Goal: Task Accomplishment & Management: Manage account settings

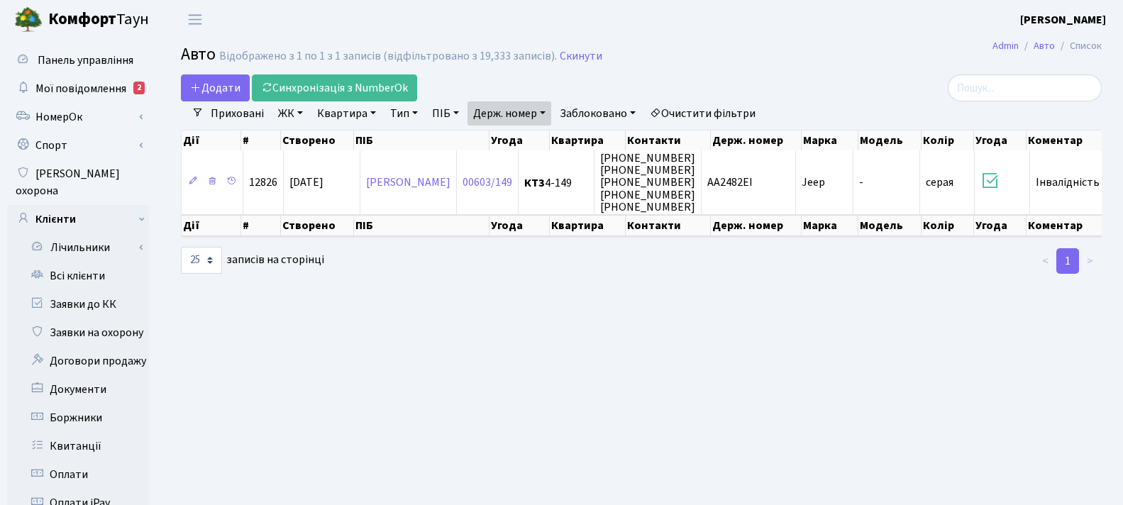
select select "25"
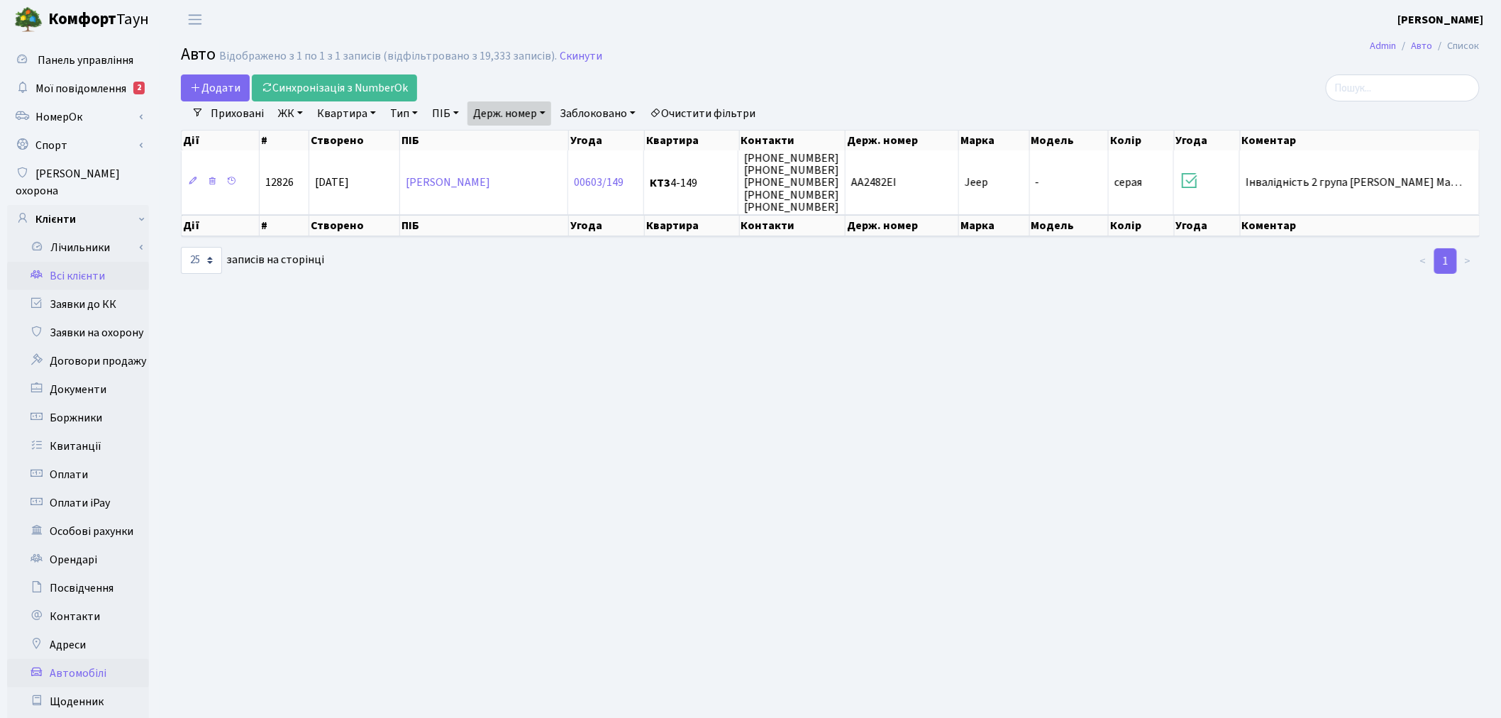
click at [97, 262] on link "Всі клієнти" at bounding box center [78, 276] width 142 height 28
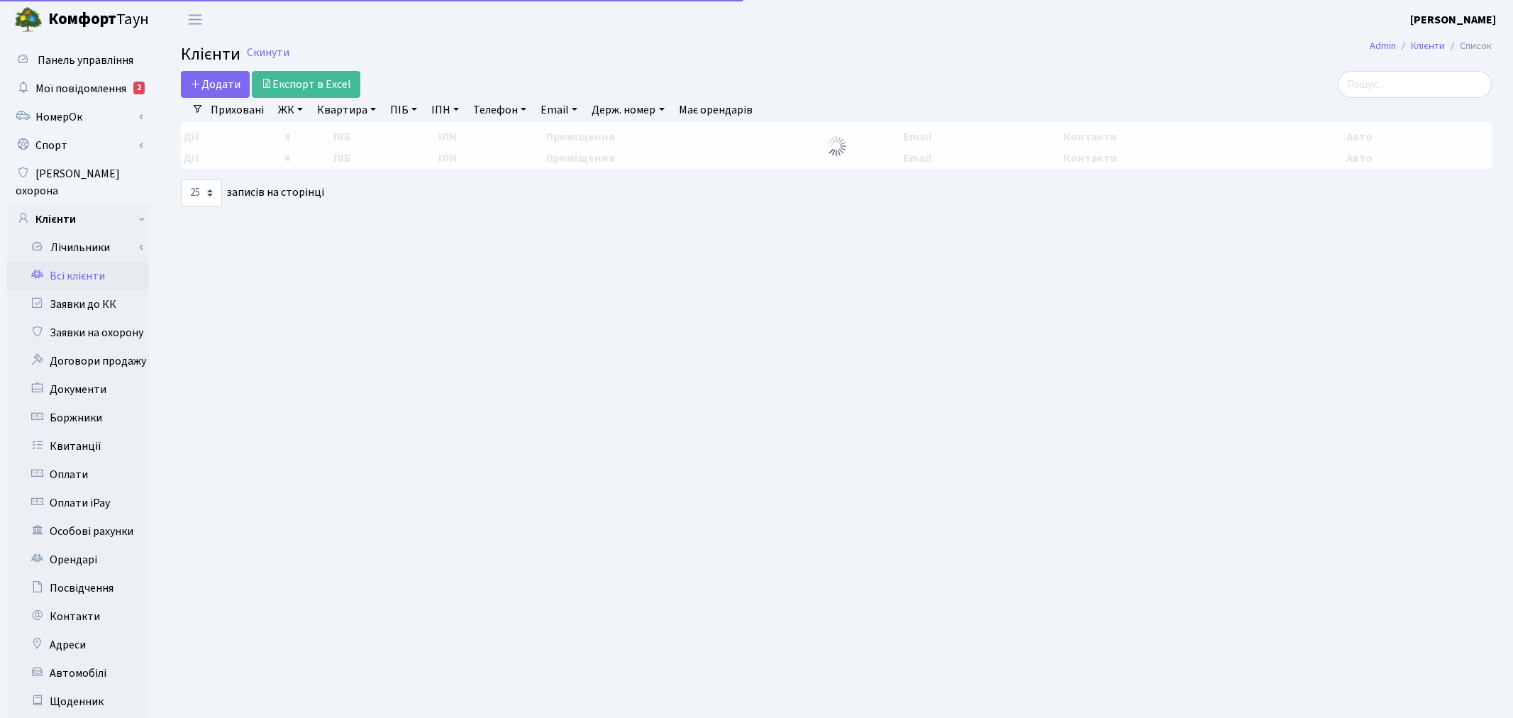
select select "25"
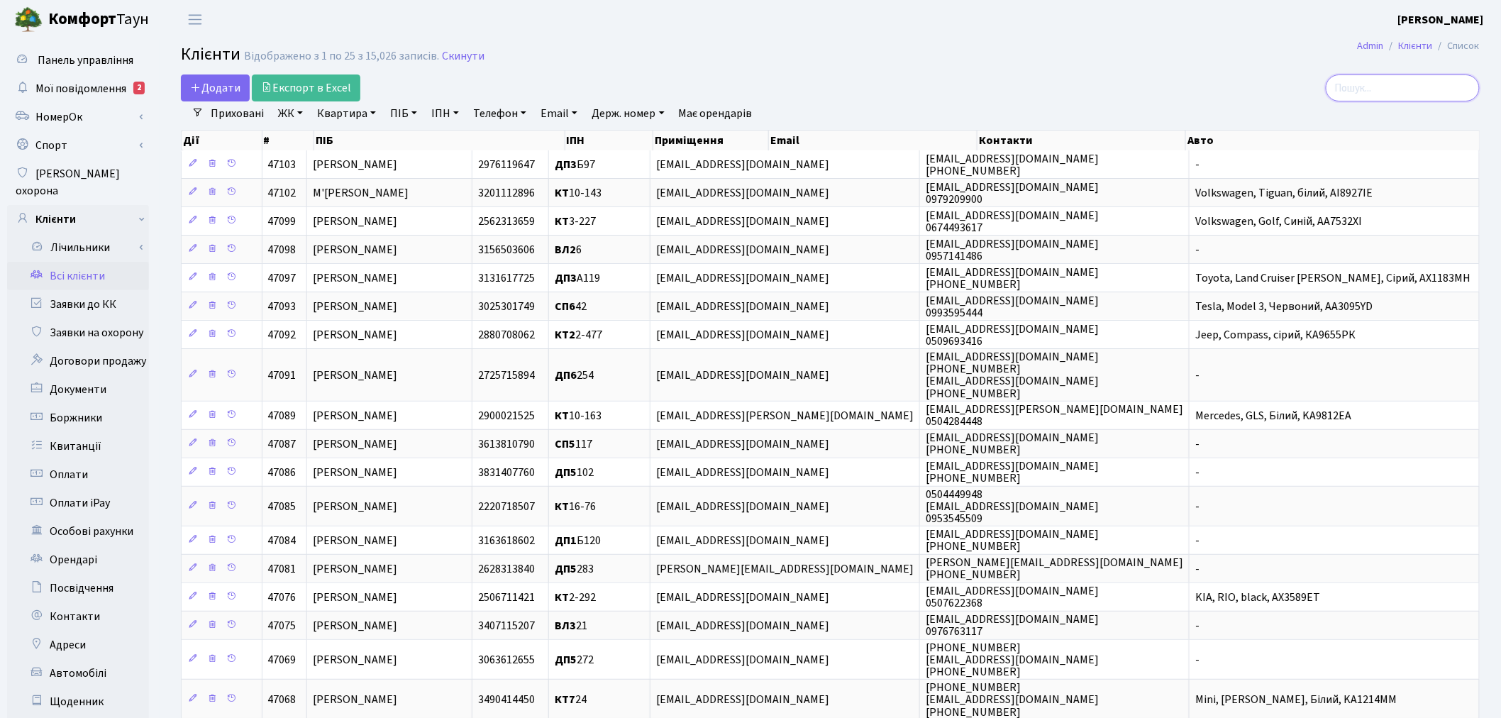
click at [1361, 87] on input "search" at bounding box center [1403, 87] width 154 height 27
paste input "Tetiana Mataraci <tetianamataraci@icloud.com>"
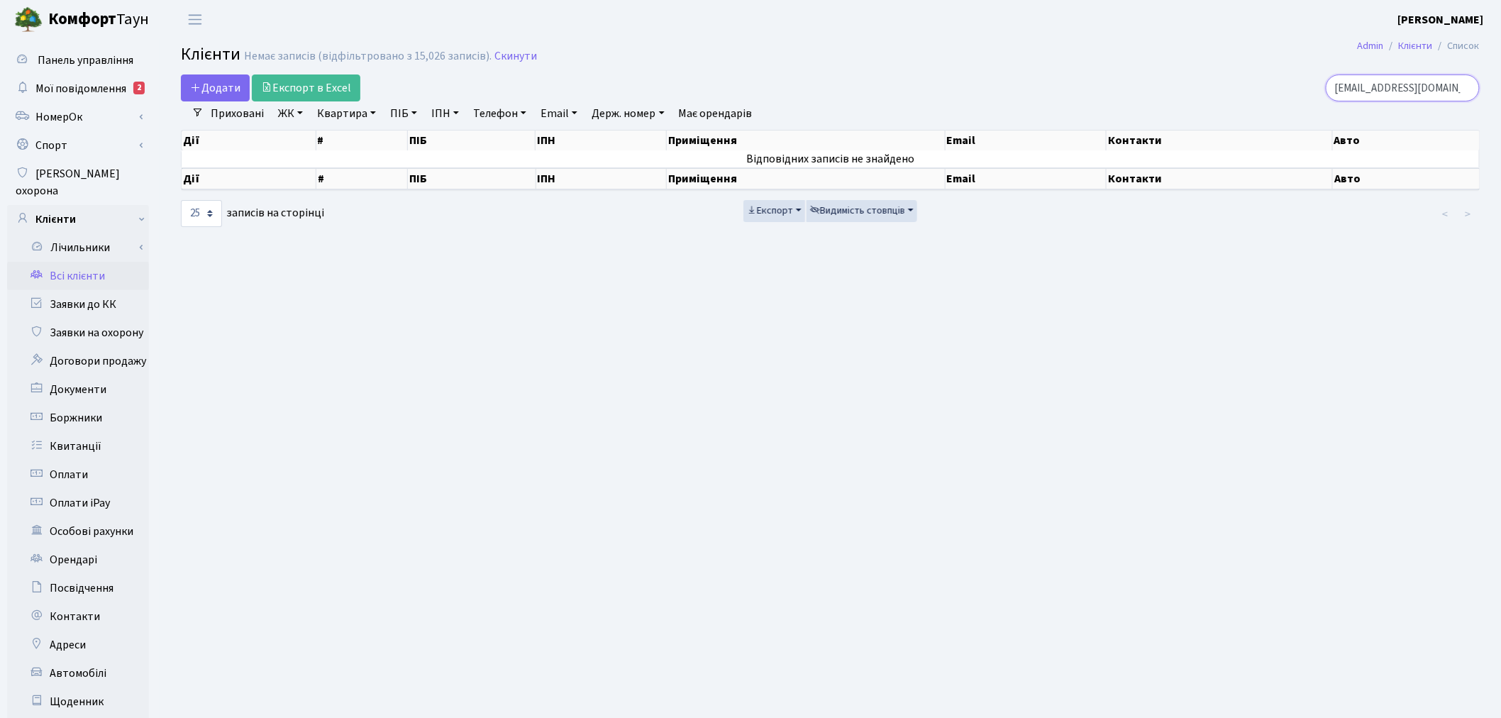
type input "tetianamataraci@icloud.com"
click at [97, 264] on link "Всі клієнти" at bounding box center [78, 276] width 142 height 28
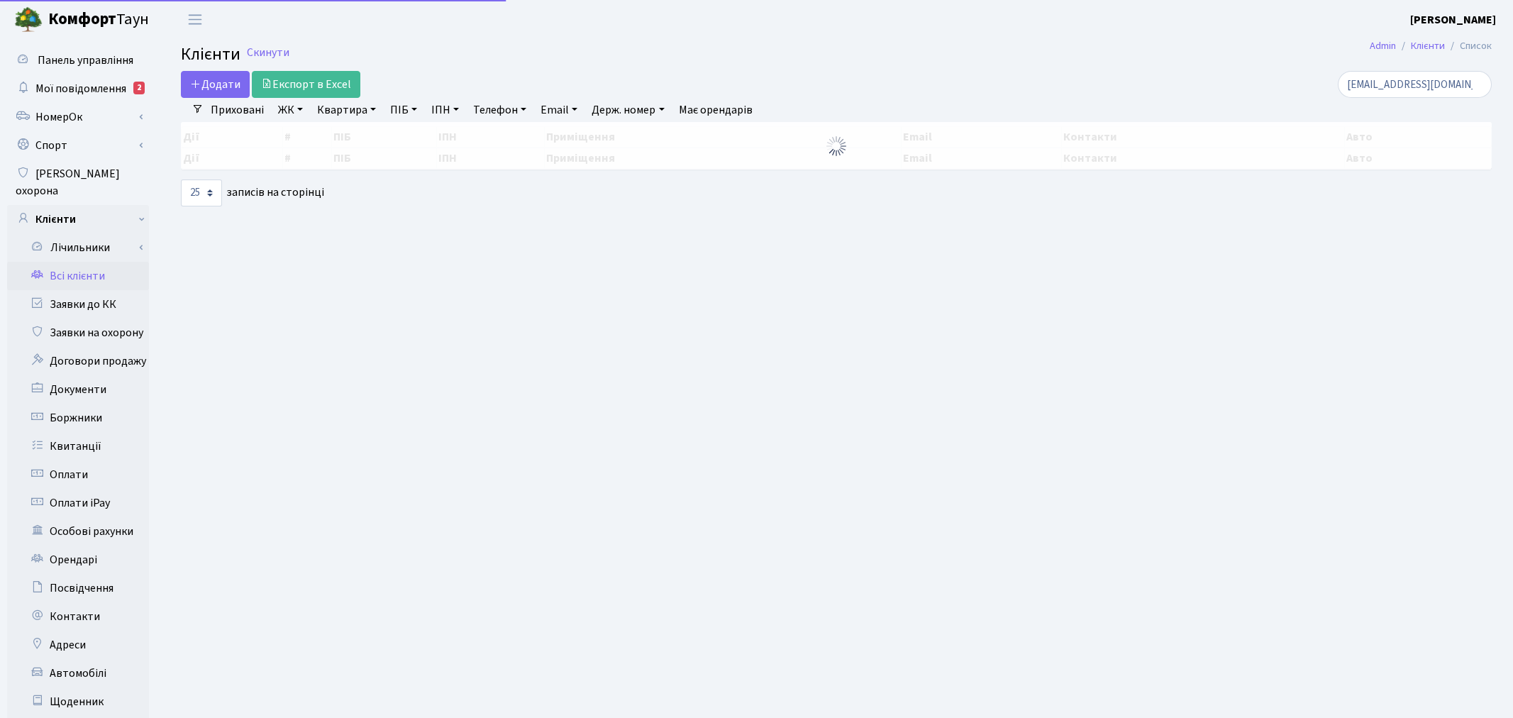
select select "25"
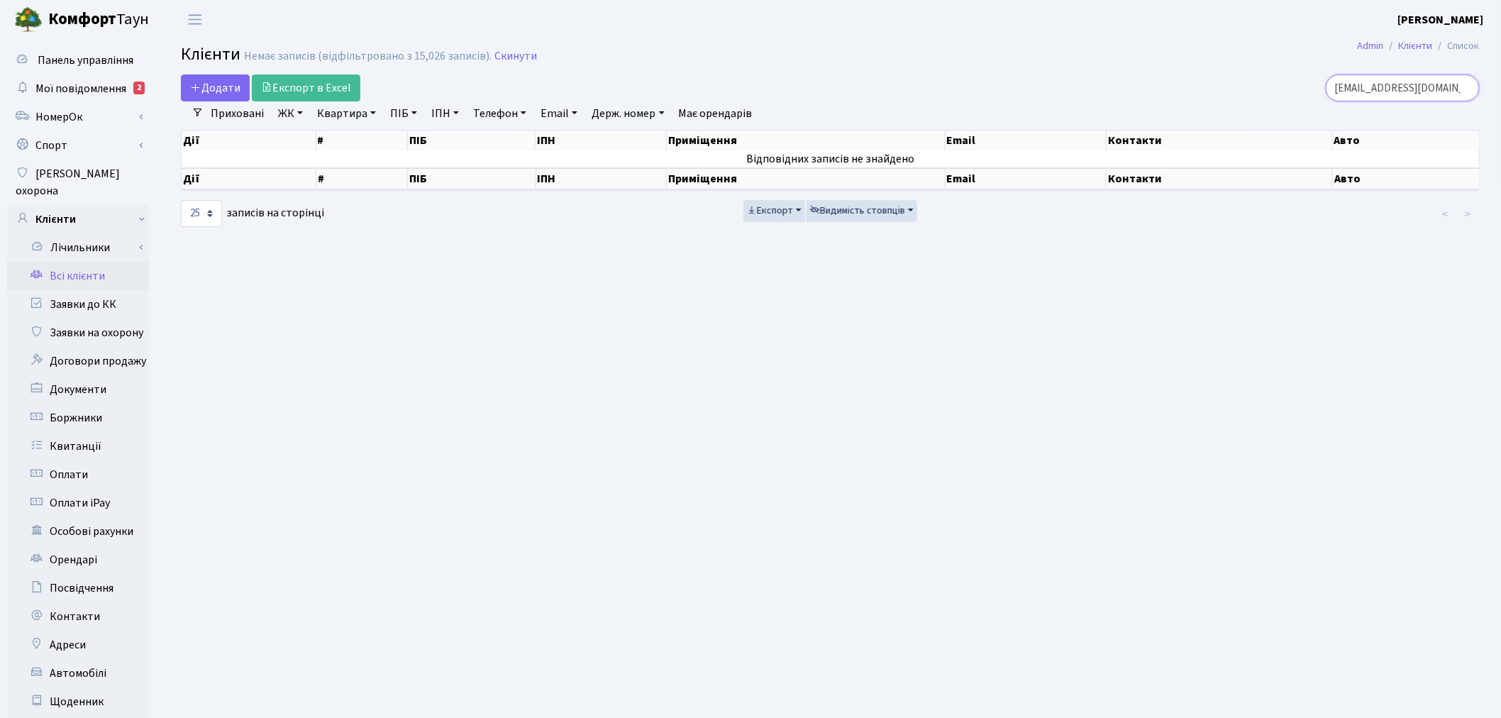
click at [1466, 90] on input "[EMAIL_ADDRESS][DOMAIN_NAME]" at bounding box center [1403, 87] width 154 height 27
click at [1456, 82] on input "search" at bounding box center [1403, 87] width 154 height 27
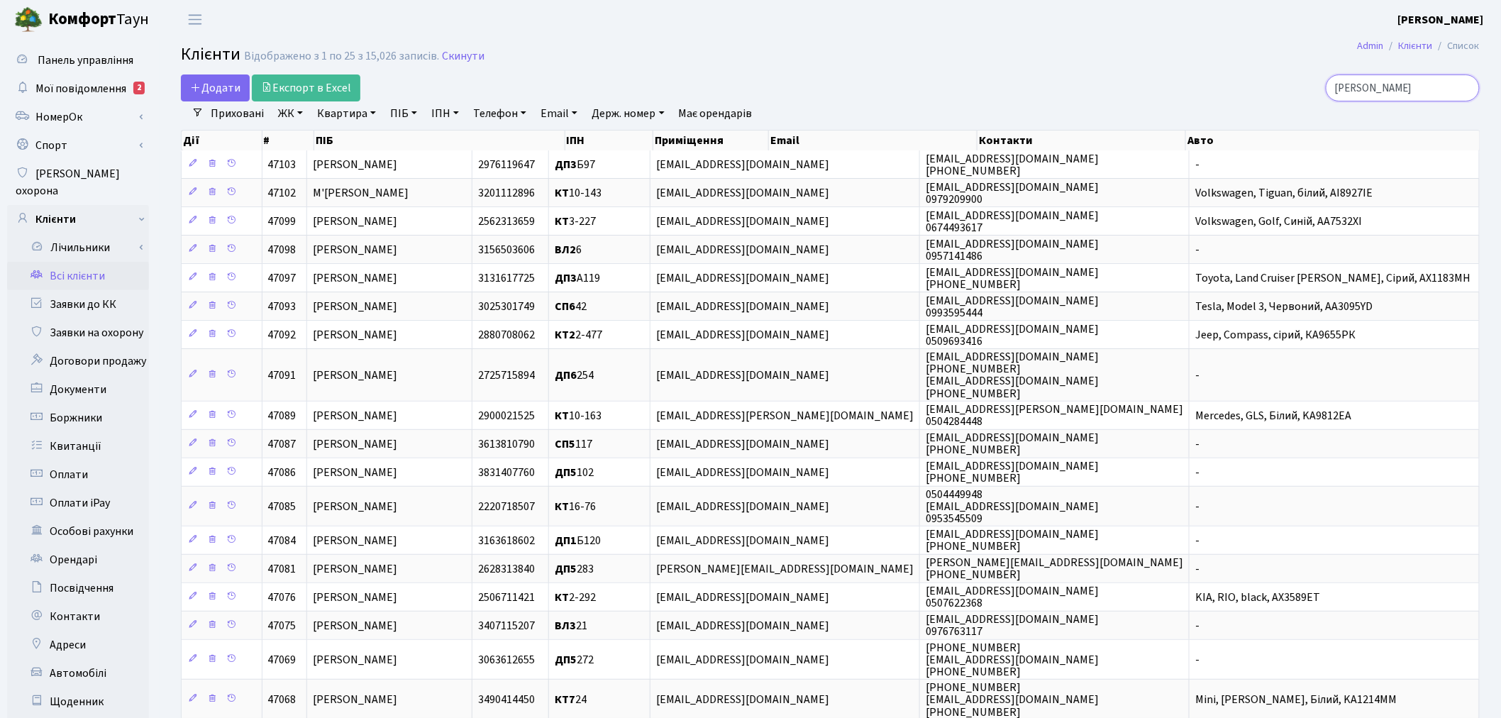
type input "торшин"
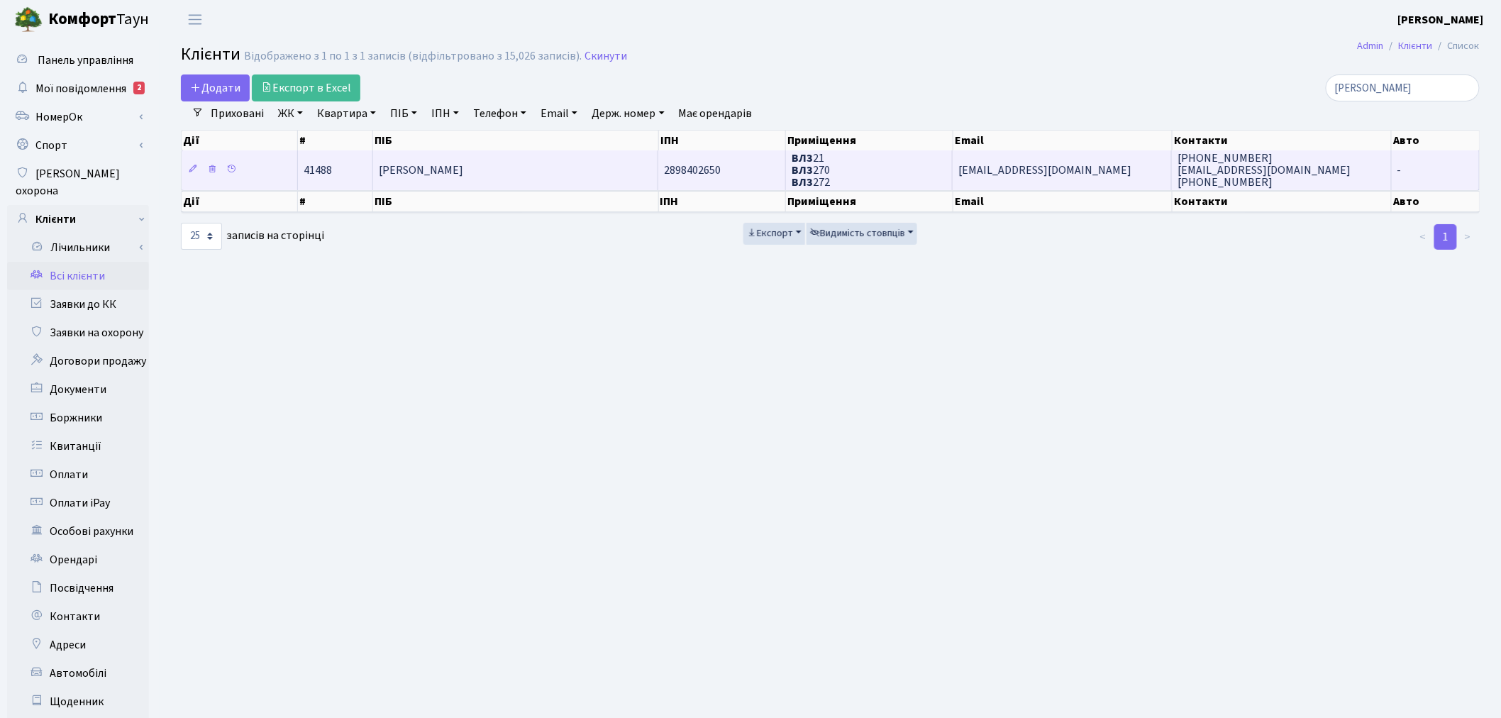
click at [889, 166] on td "ВЛ3 21 ВЛ3 270 ВЛ3 272" at bounding box center [869, 169] width 167 height 39
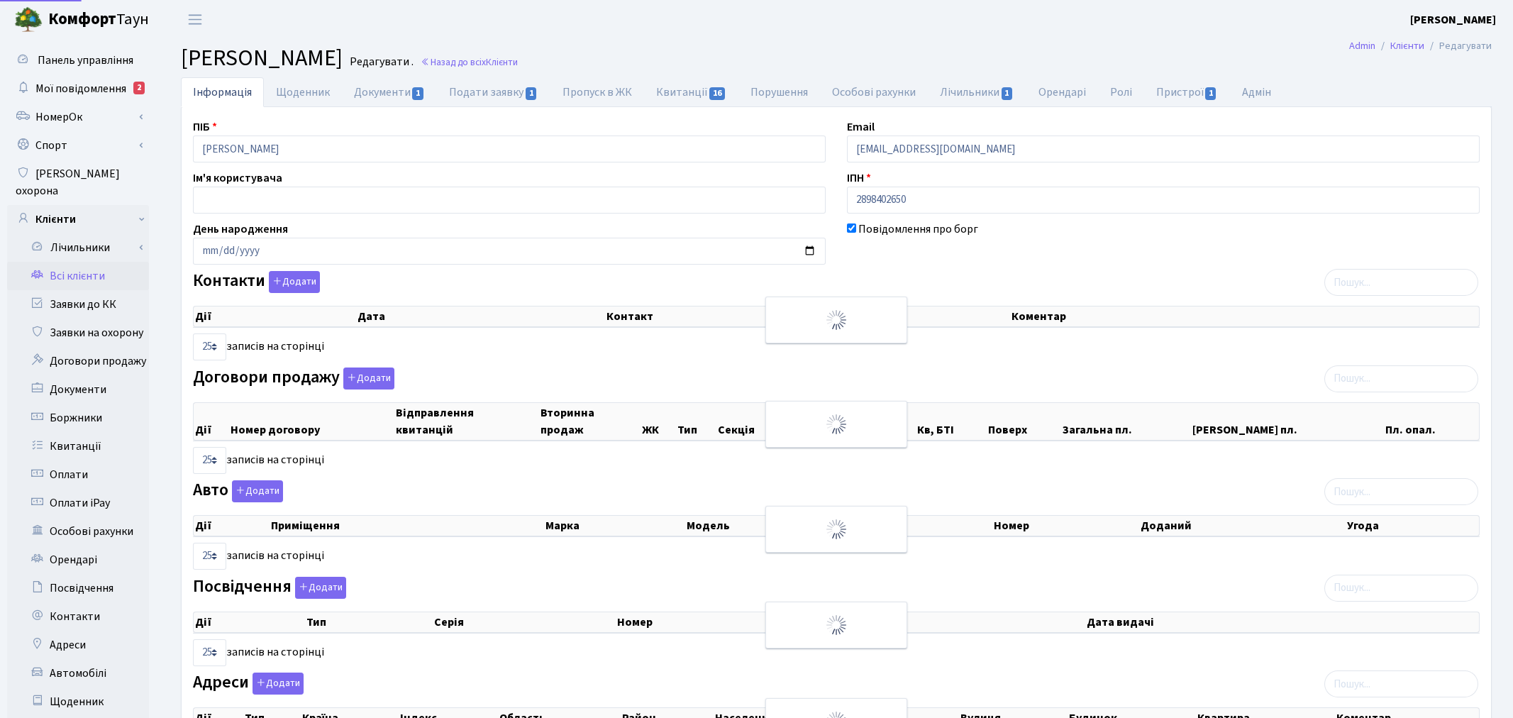
select select "25"
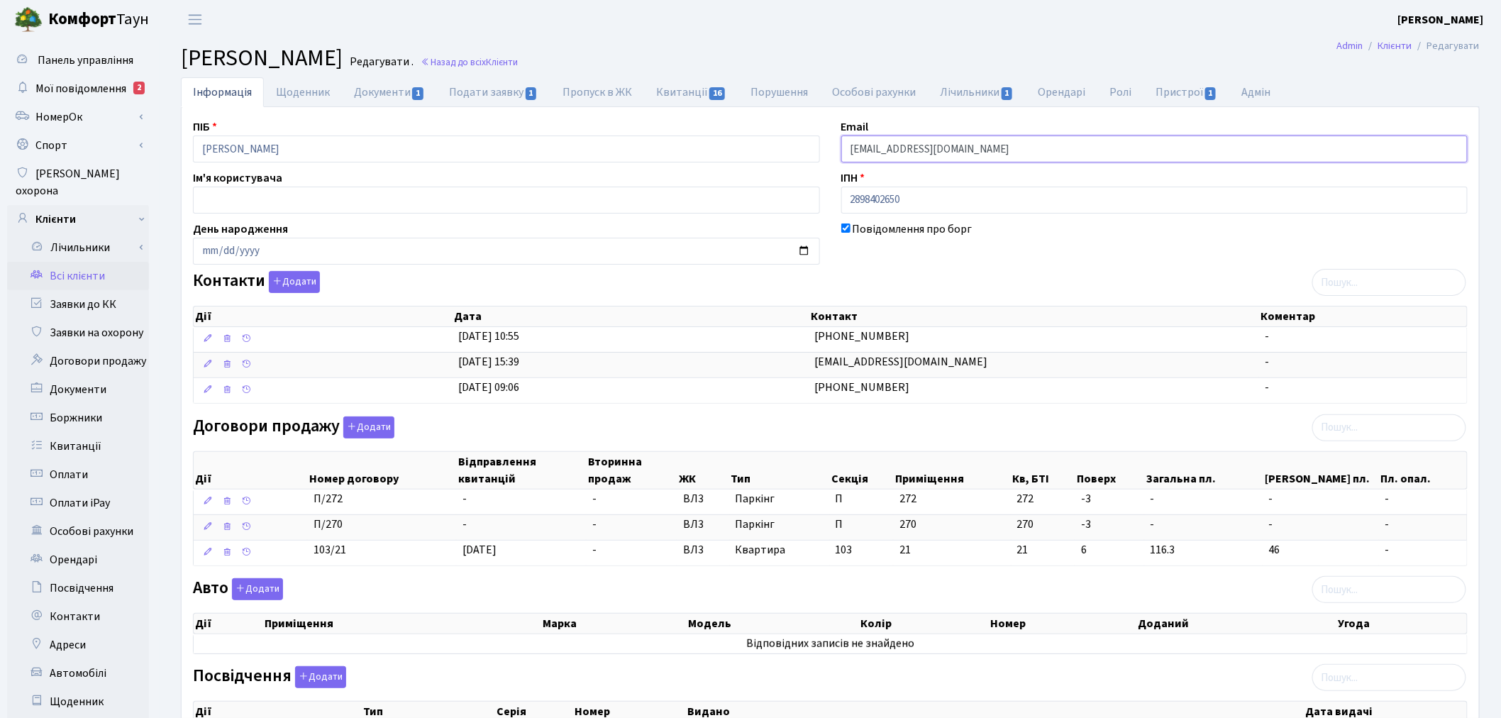
drag, startPoint x: 959, startPoint y: 146, endPoint x: 853, endPoint y: 147, distance: 106.4
click at [853, 147] on input "Torshyn.a@gmail.com" at bounding box center [1154, 148] width 627 height 27
click at [89, 290] on link "Заявки до КК" at bounding box center [78, 304] width 142 height 28
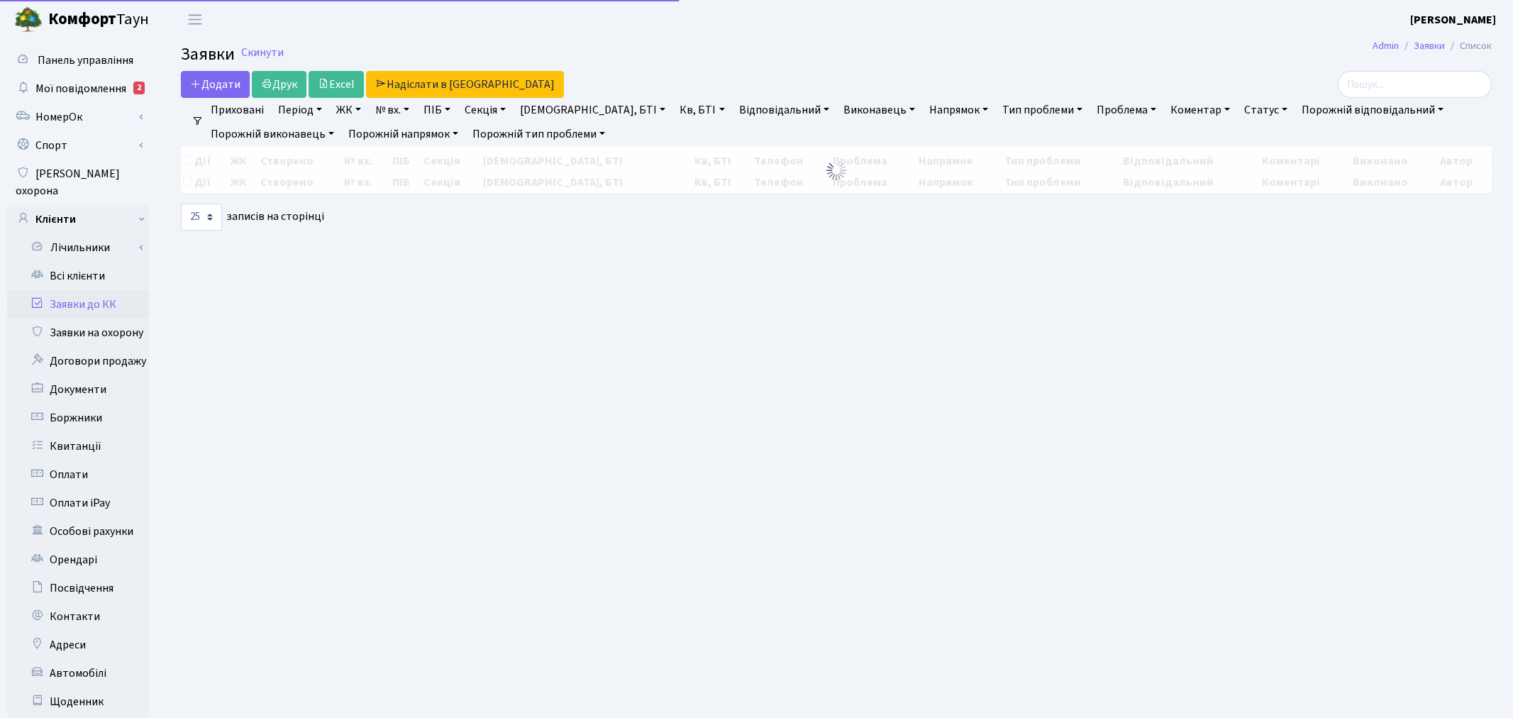
select select
select select "25"
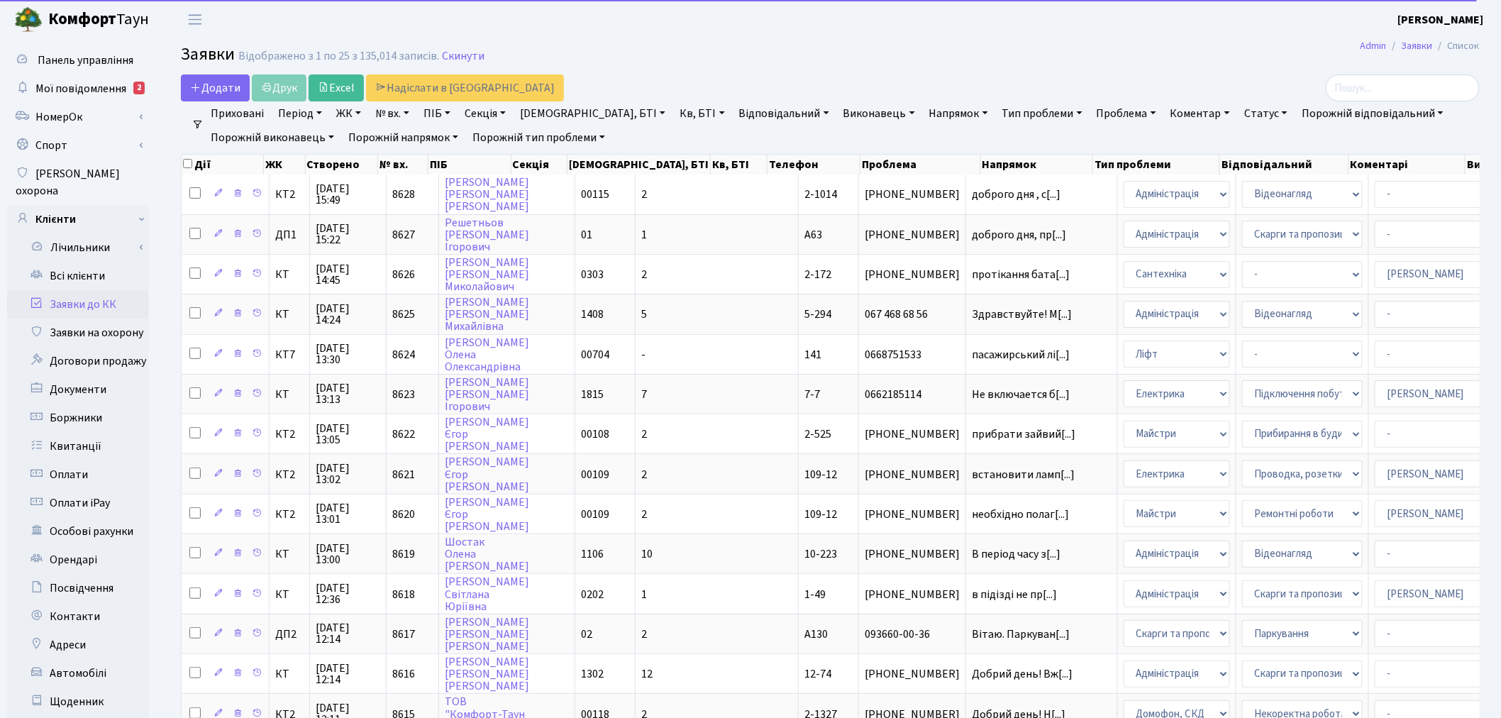
click at [343, 112] on link "ЖК" at bounding box center [349, 113] width 36 height 24
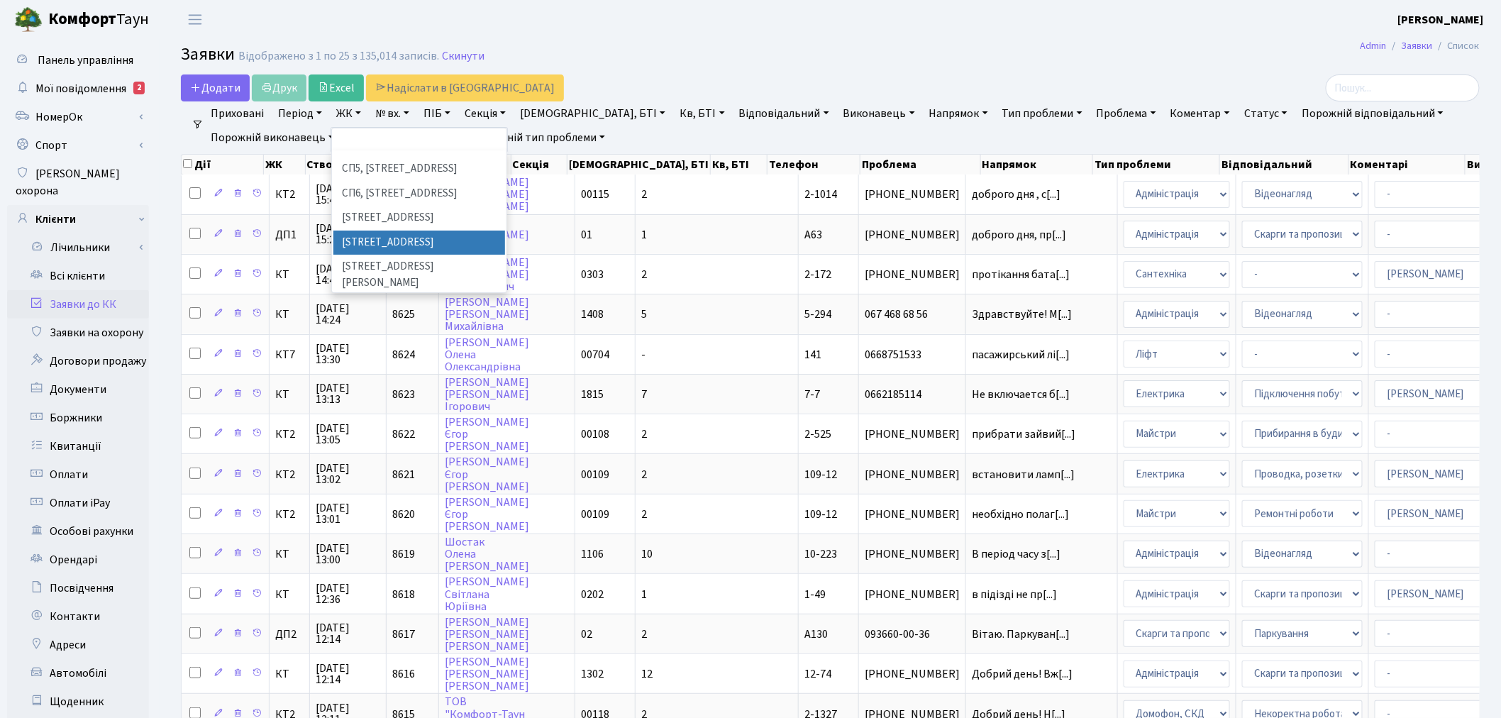
scroll to position [394, 0]
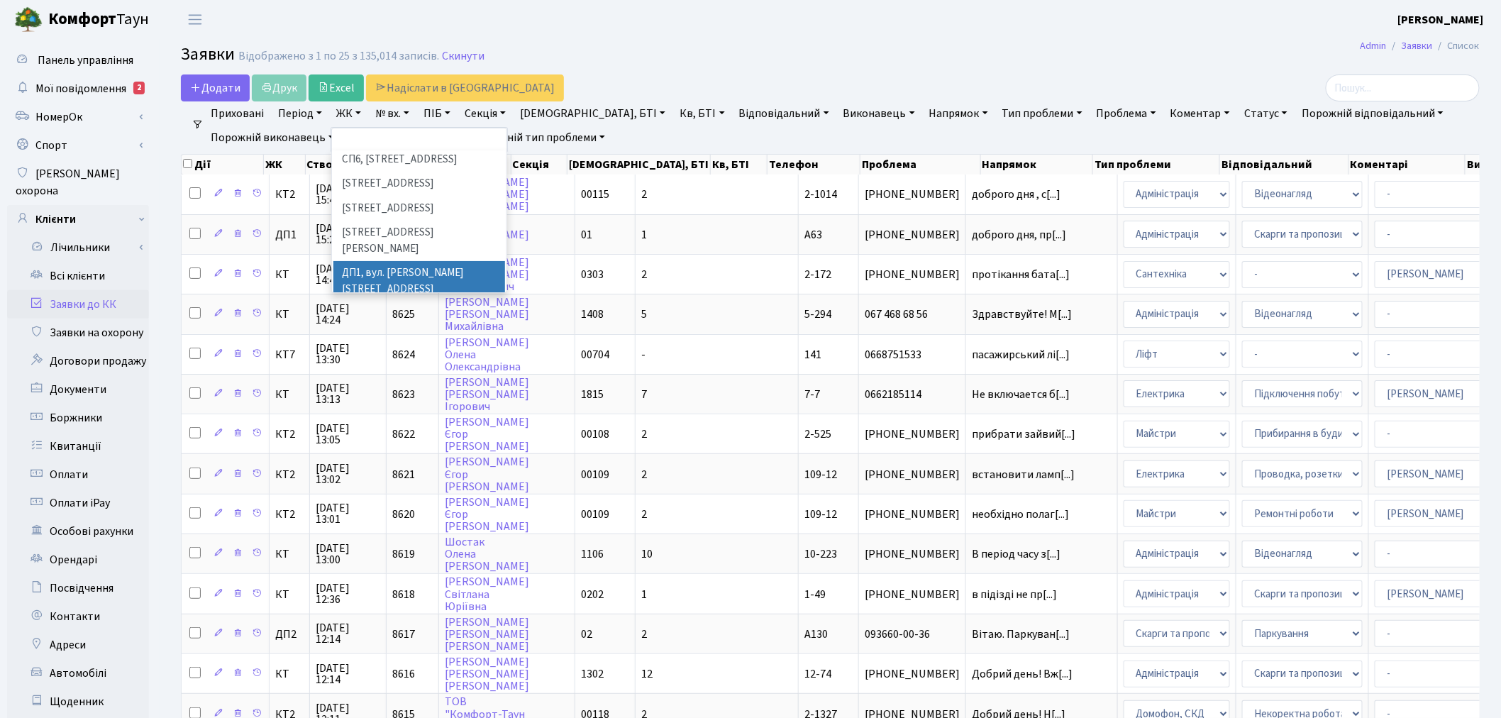
click at [390, 261] on li "ДП1, вул. [PERSON_NAME][STREET_ADDRESS]" at bounding box center [419, 281] width 172 height 40
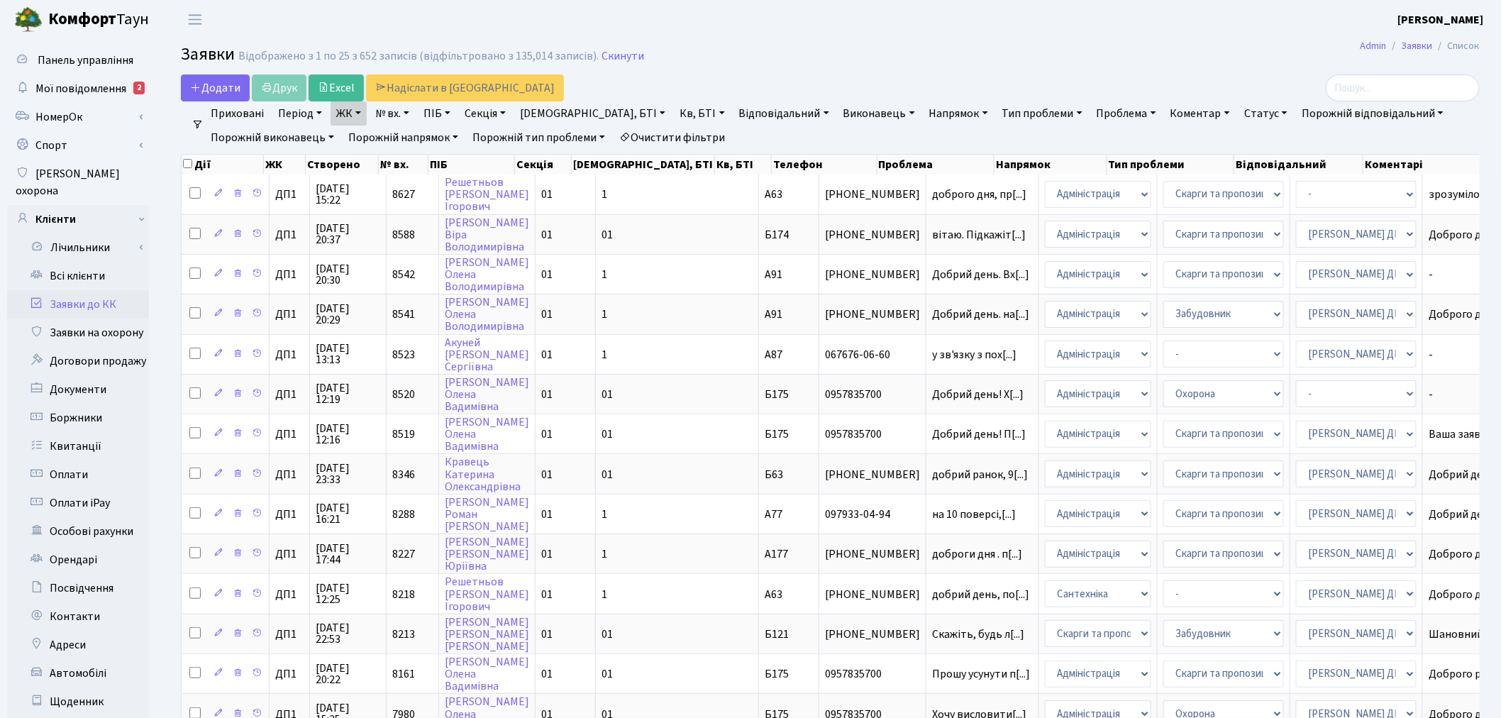
click at [356, 111] on link "ЖК" at bounding box center [349, 113] width 36 height 24
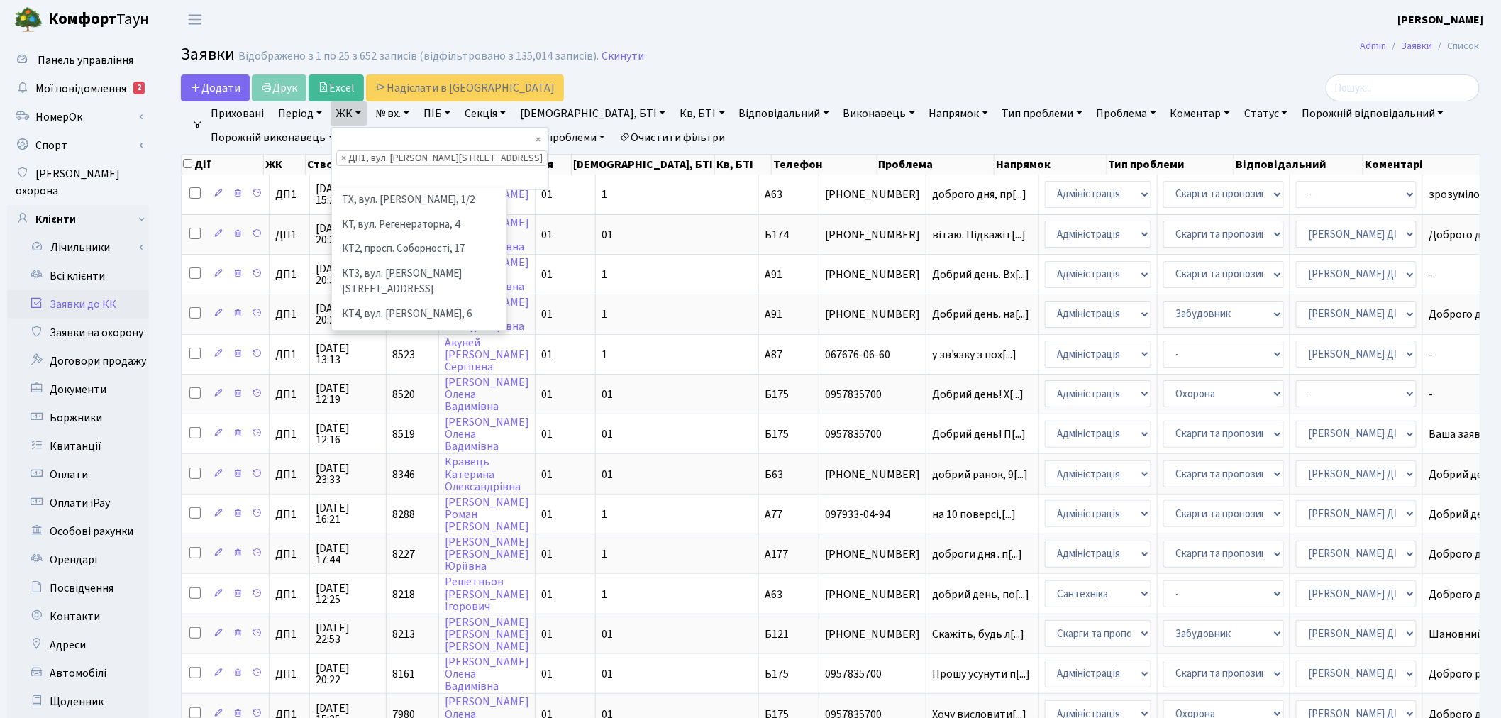
scroll to position [416, 0]
click at [383, 317] on li "ДП2, вул. [PERSON_NAME][STREET_ADDRESS]" at bounding box center [419, 337] width 172 height 40
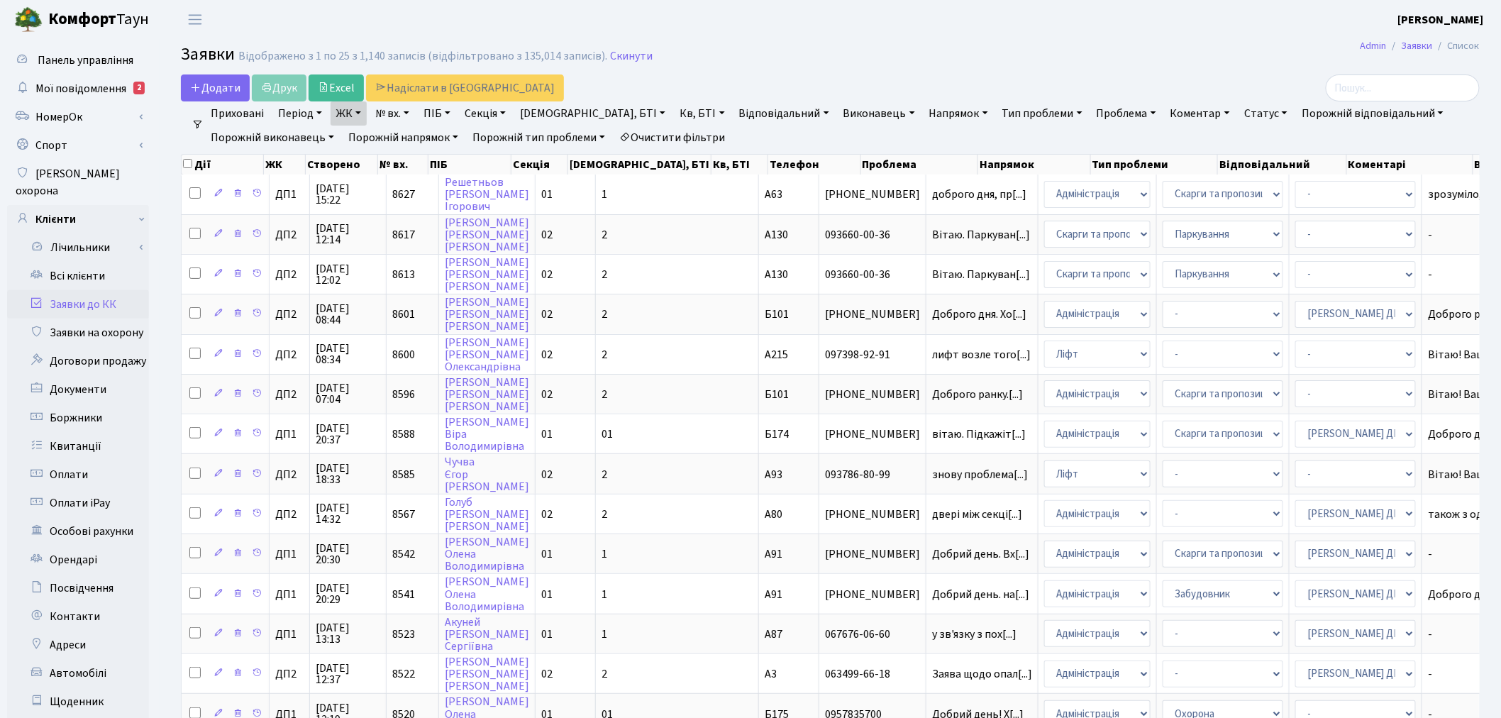
click at [337, 110] on link "ЖК" at bounding box center [349, 113] width 36 height 24
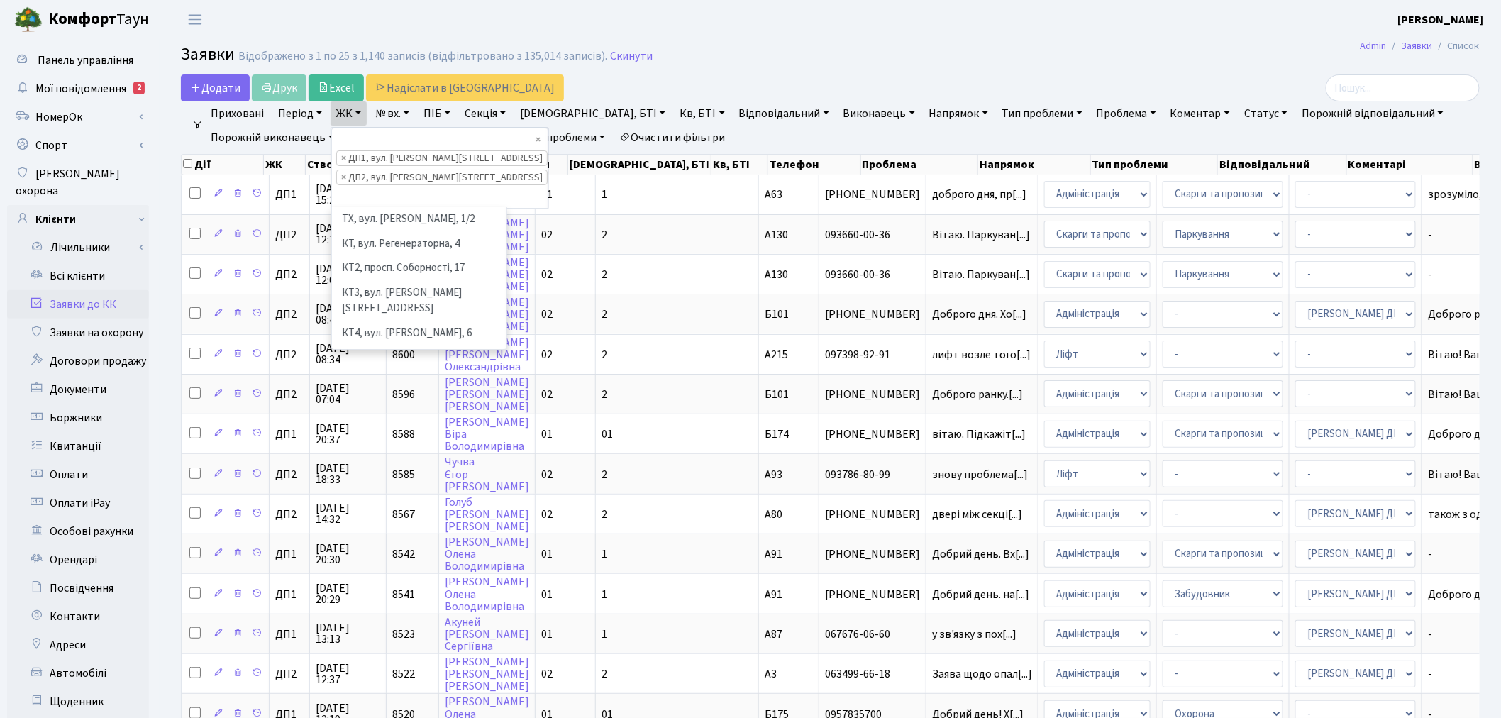
scroll to position [391, 0]
click at [380, 401] on li "ДП3, вул. [PERSON_NAME][STREET_ADDRESS]" at bounding box center [419, 421] width 172 height 40
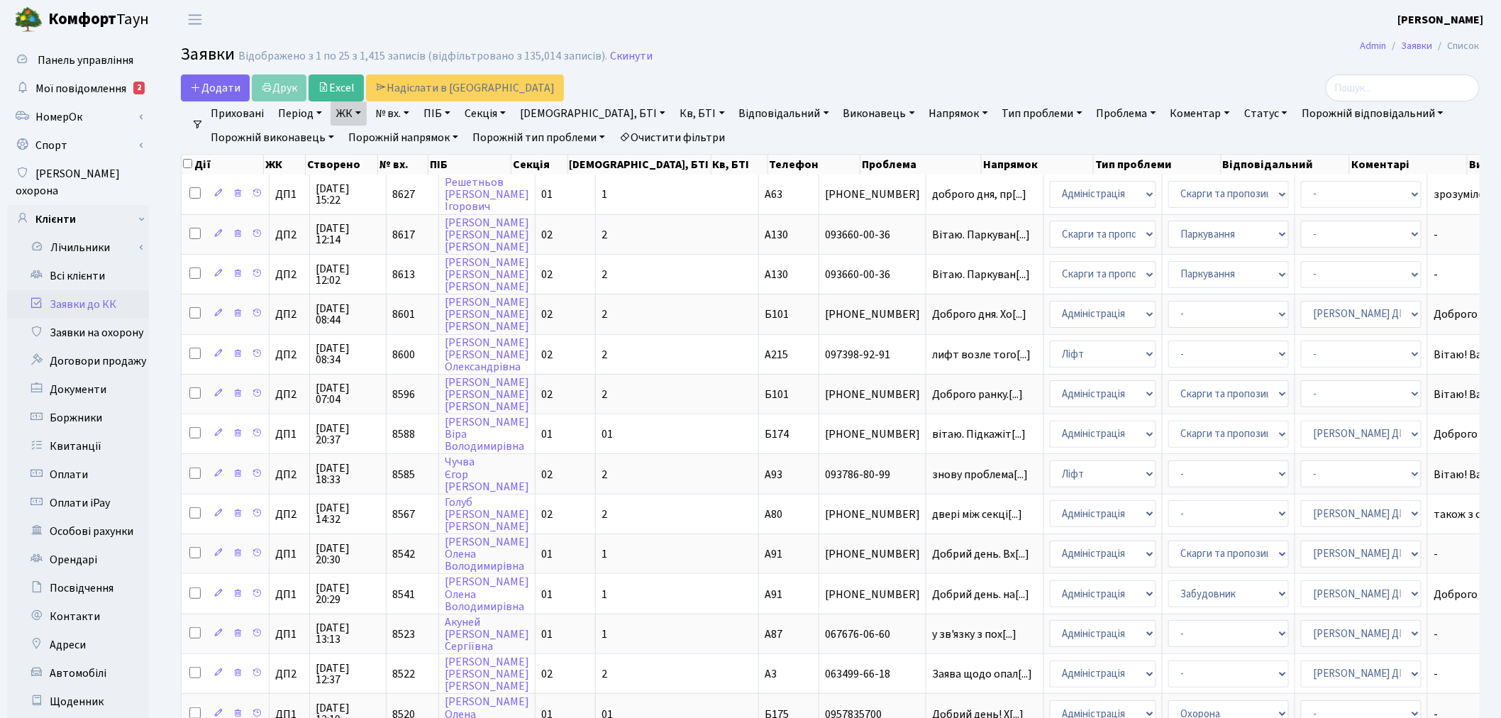
click at [351, 111] on link "ЖК" at bounding box center [349, 113] width 36 height 24
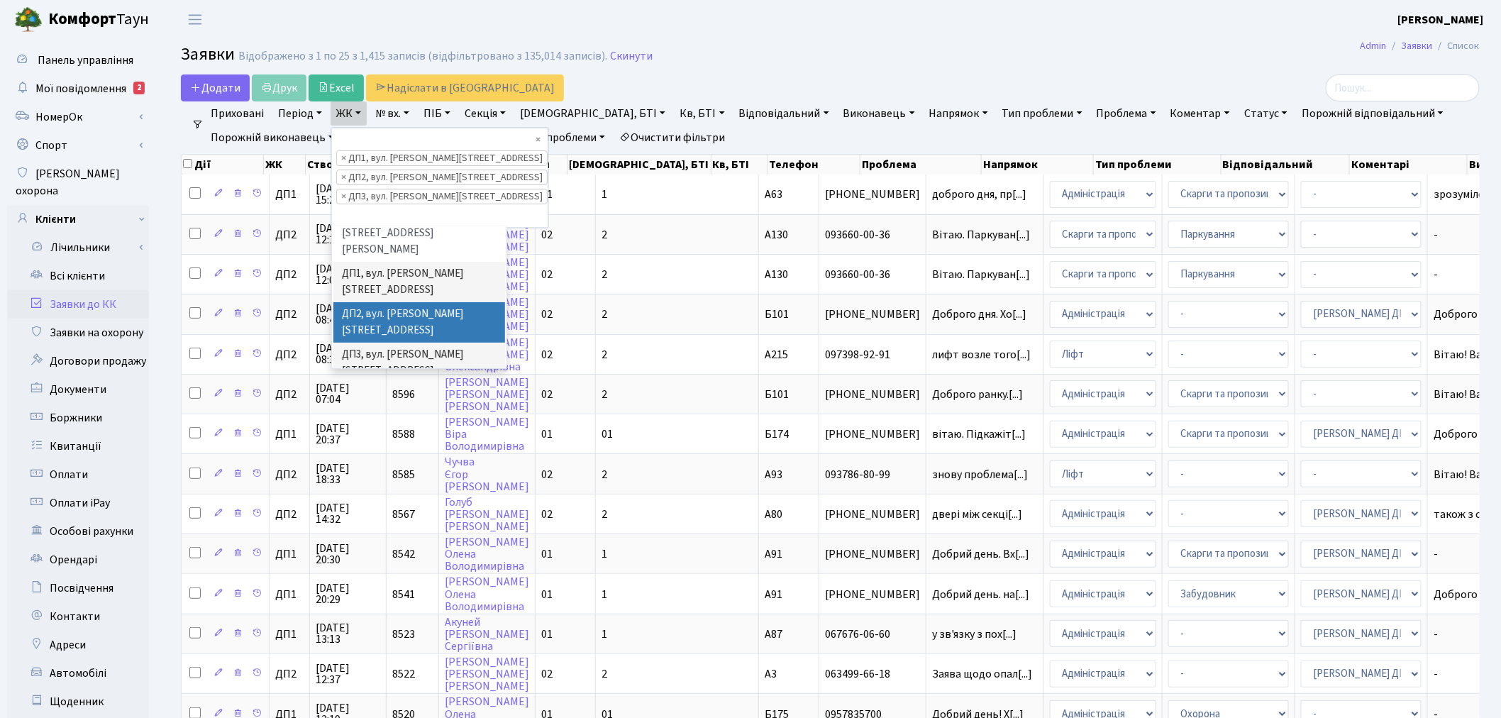
scroll to position [470, 0]
click at [370, 382] on li "ДП4, вул. [PERSON_NAME][STREET_ADDRESS]" at bounding box center [419, 402] width 172 height 40
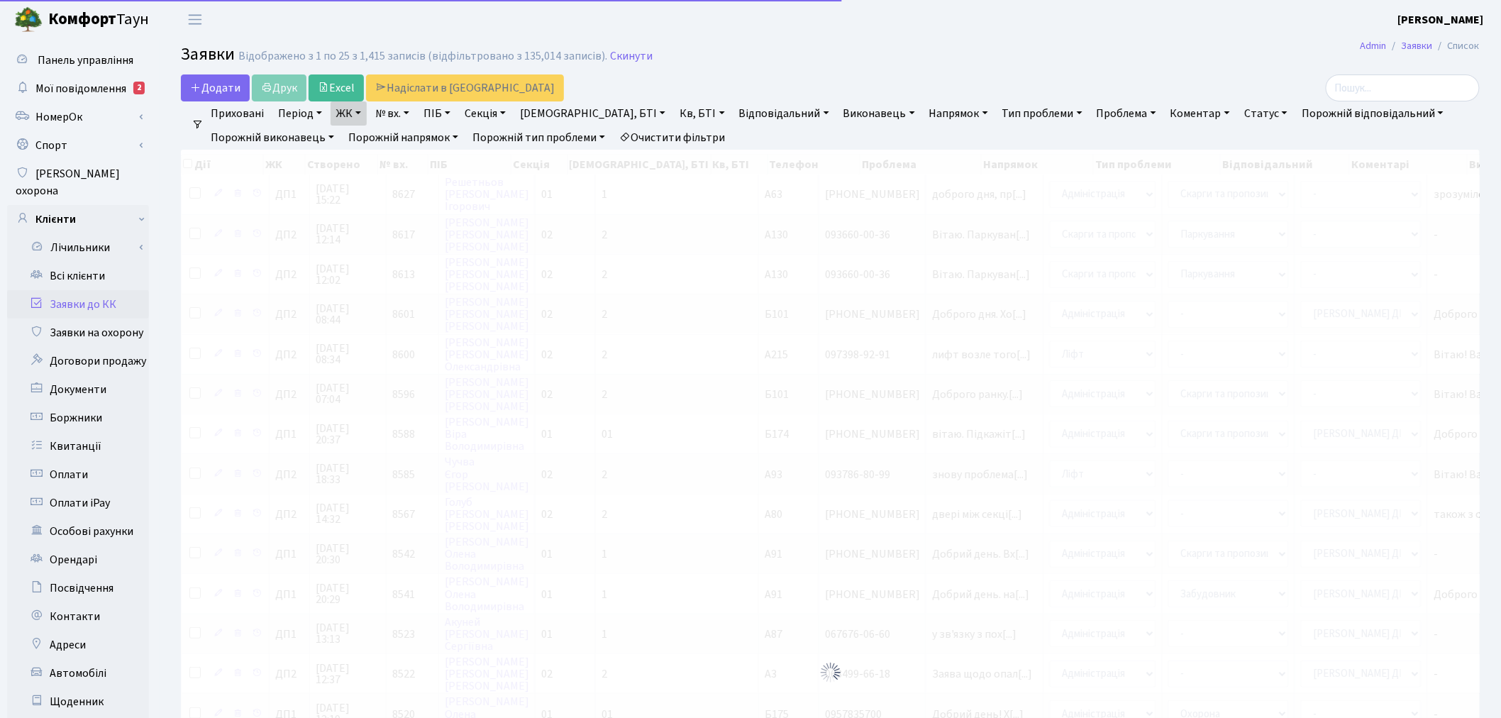
click at [355, 110] on link "ЖК" at bounding box center [349, 113] width 36 height 24
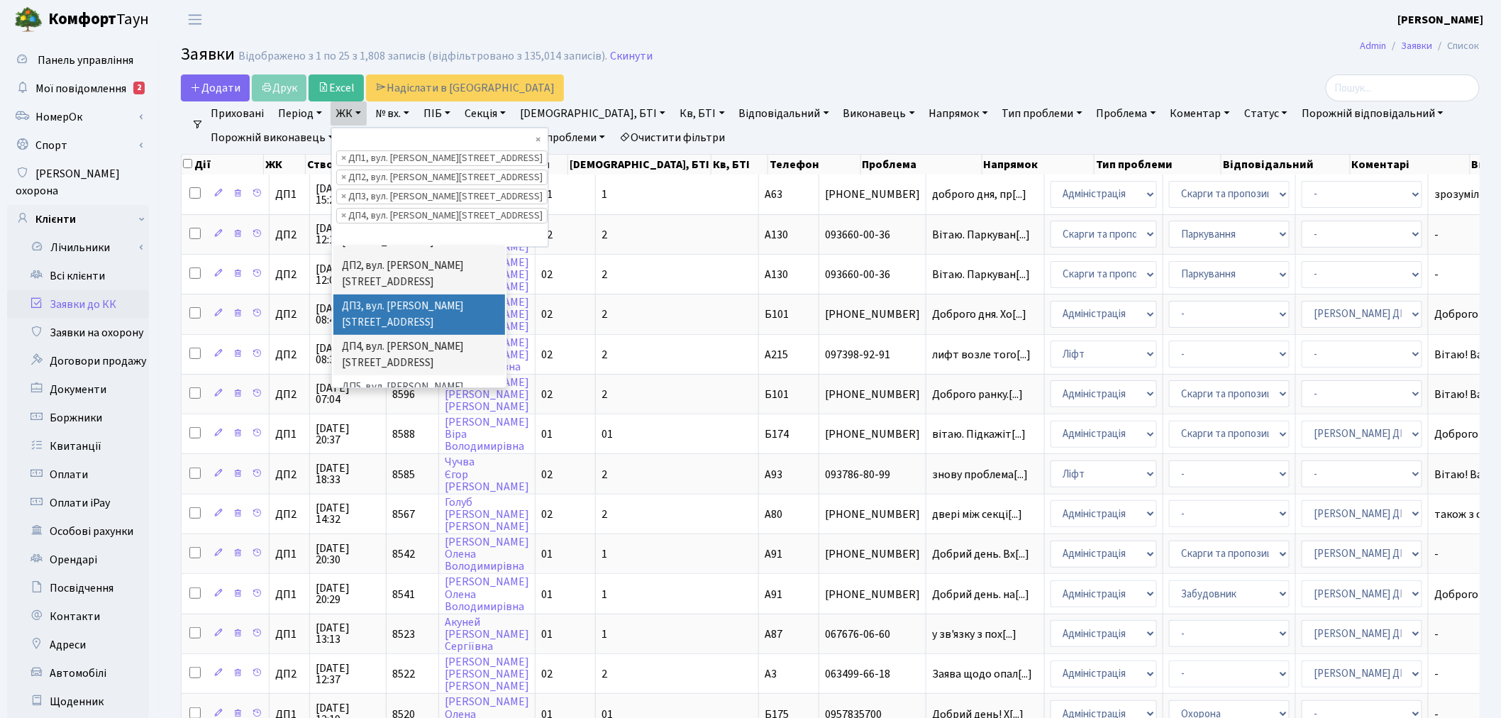
scroll to position [548, 0]
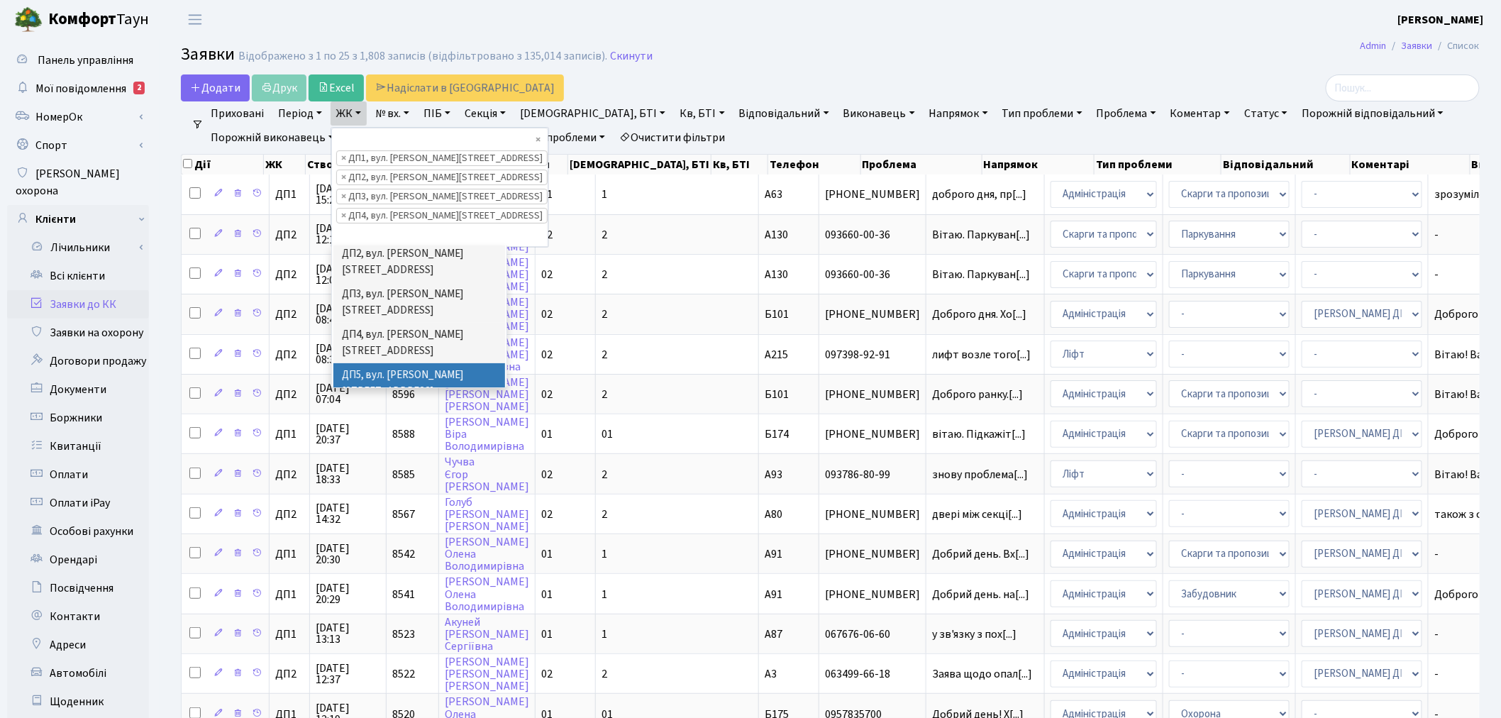
click at [373, 363] on li "ДП5, вул. [PERSON_NAME][STREET_ADDRESS]" at bounding box center [419, 383] width 172 height 40
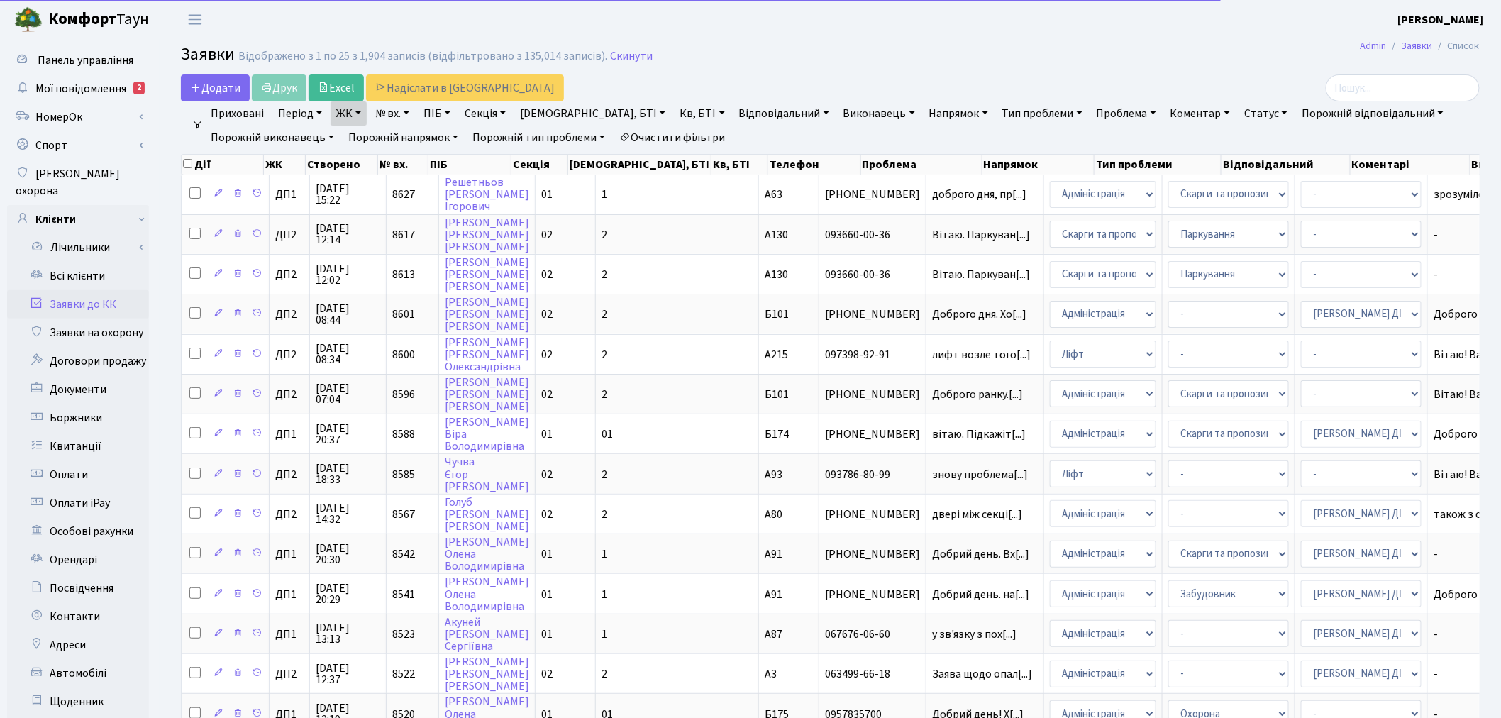
click at [353, 111] on link "ЖК" at bounding box center [349, 113] width 36 height 24
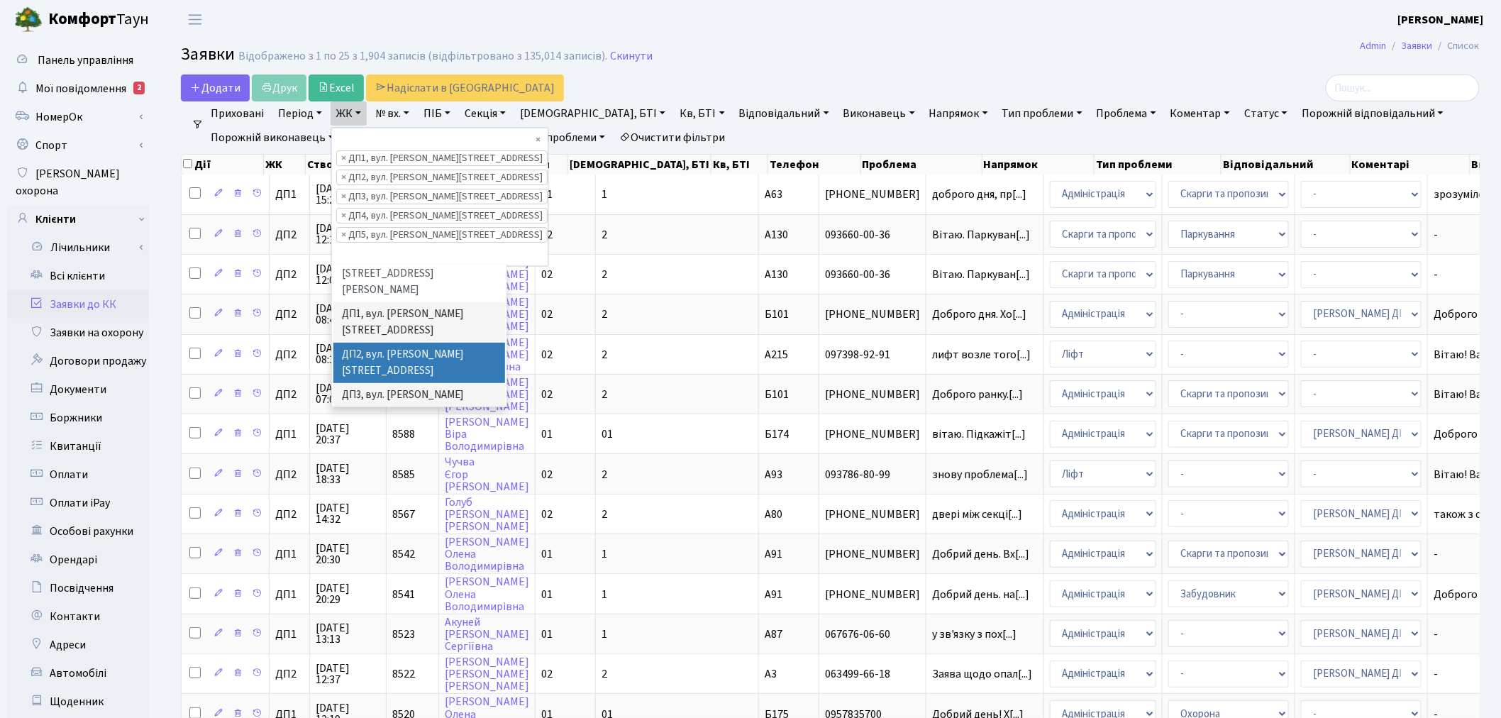
scroll to position [470, 0]
click at [384, 502] on li "ДП6, вул. [PERSON_NAME], 2" at bounding box center [419, 514] width 172 height 25
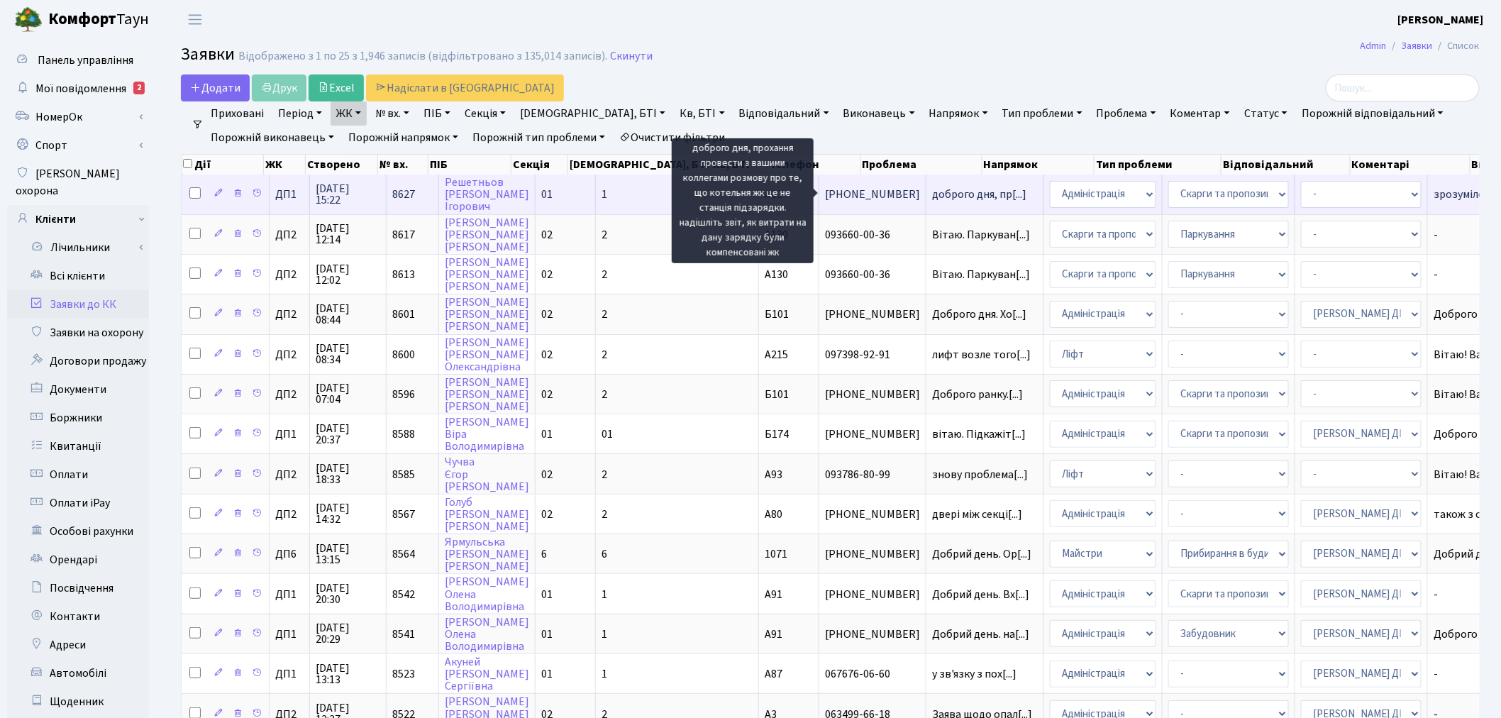
click at [932, 194] on span "доброго дня, пр[...]" at bounding box center [979, 195] width 94 height 16
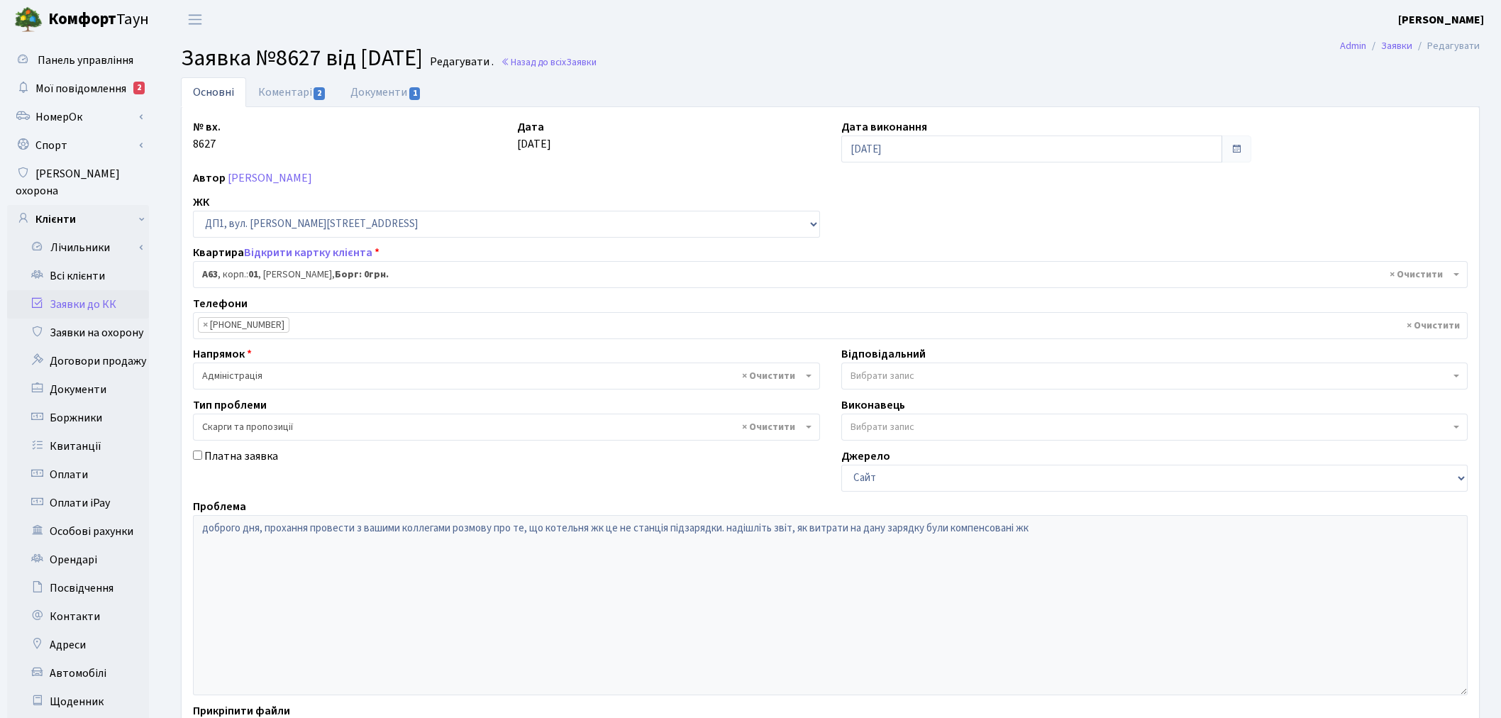
select select "29641"
select select "55"
click at [300, 91] on link "Коментарі 2" at bounding box center [292, 91] width 92 height 29
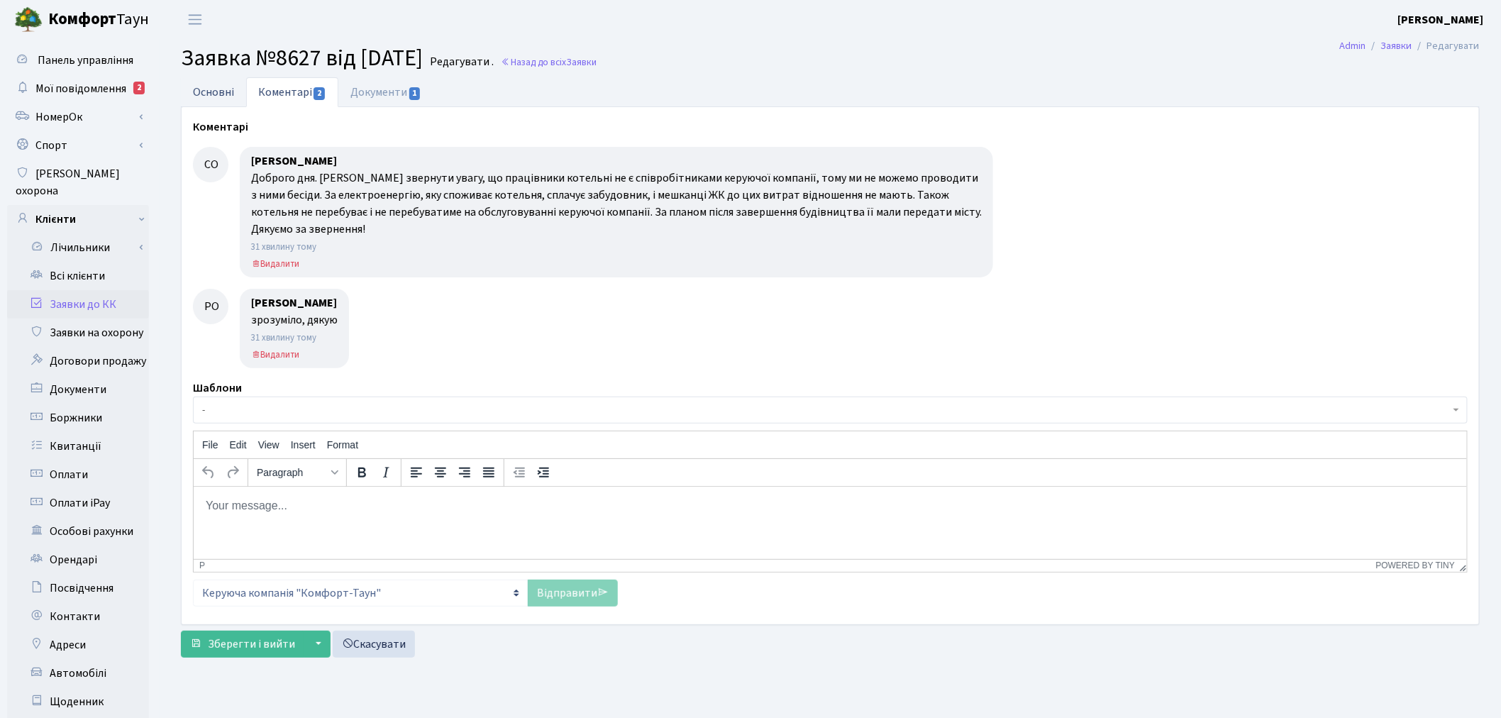
click at [214, 84] on link "Основні" at bounding box center [213, 91] width 65 height 29
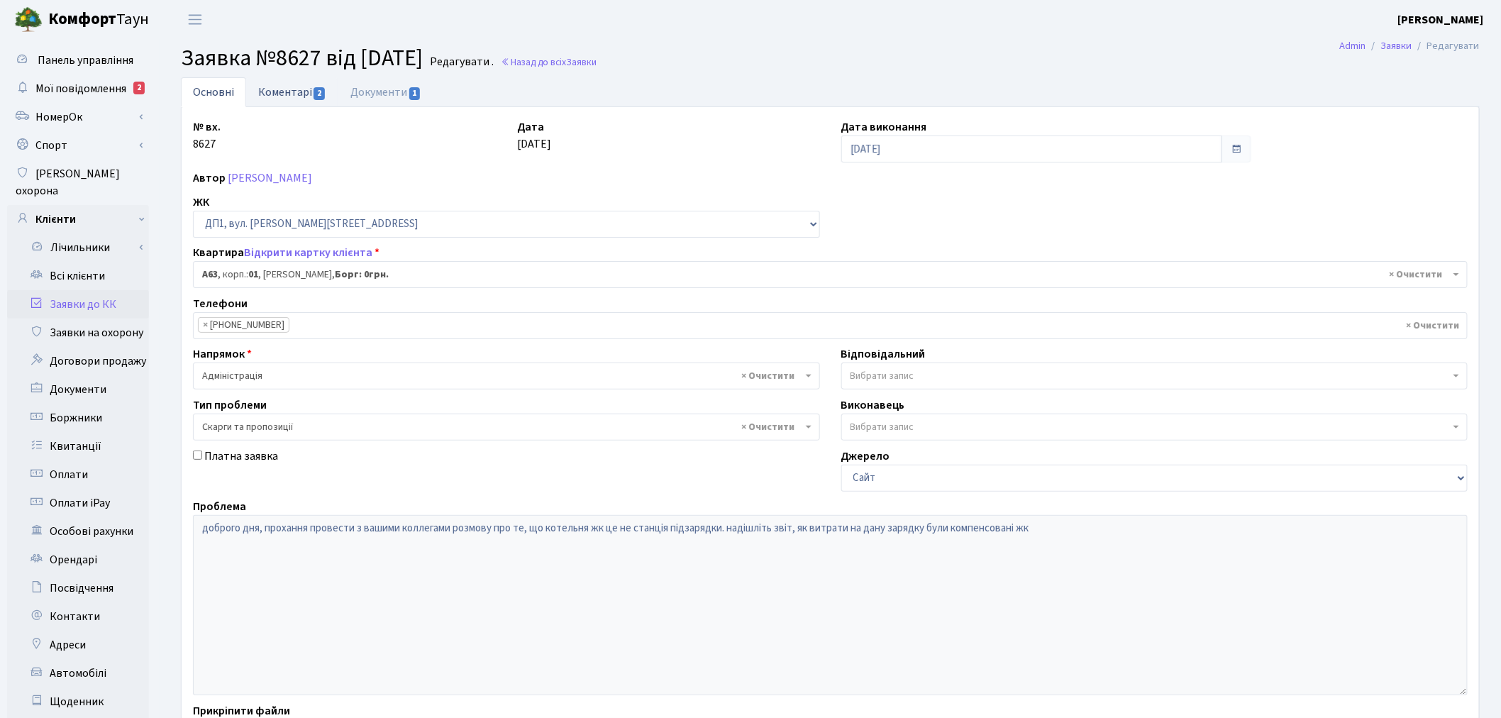
click at [274, 87] on link "Коментарі 2" at bounding box center [292, 91] width 92 height 29
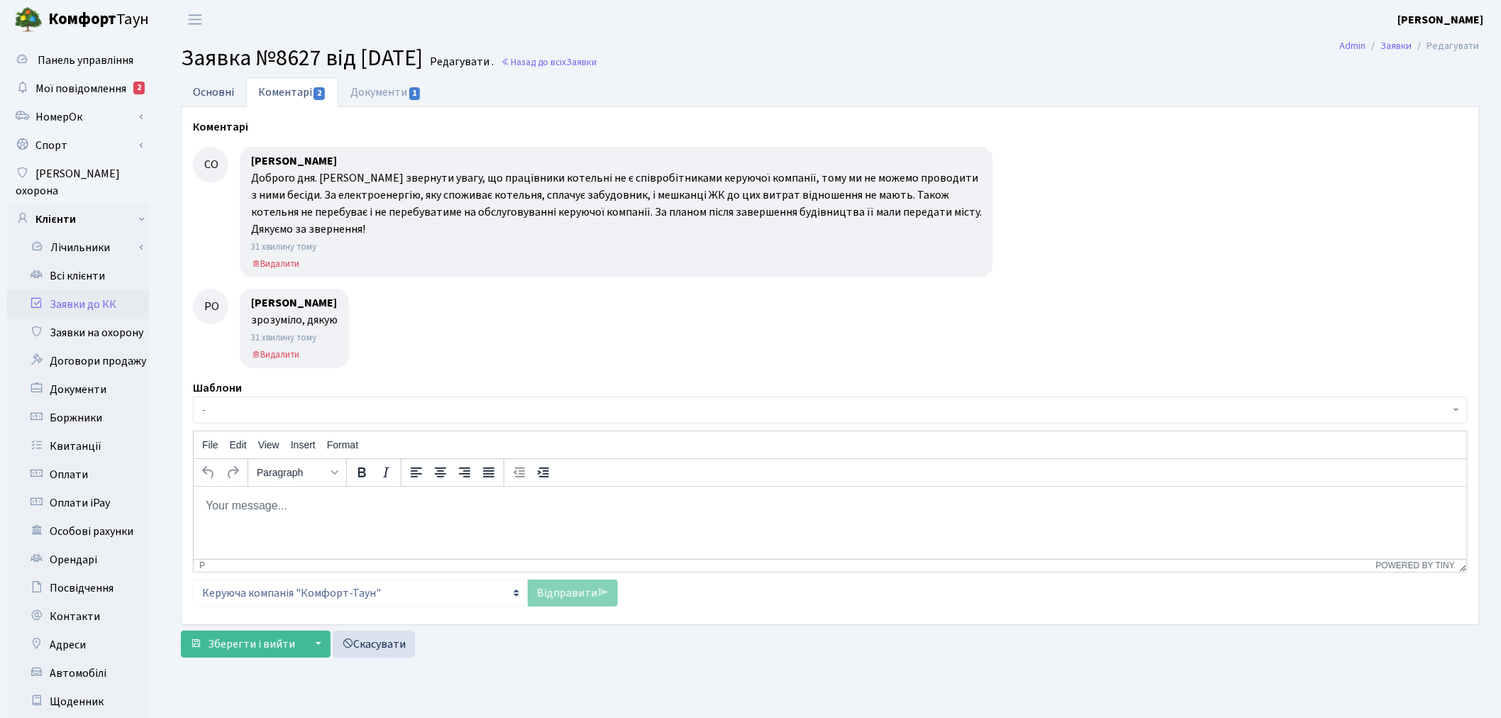
click at [211, 94] on link "Основні" at bounding box center [213, 91] width 65 height 29
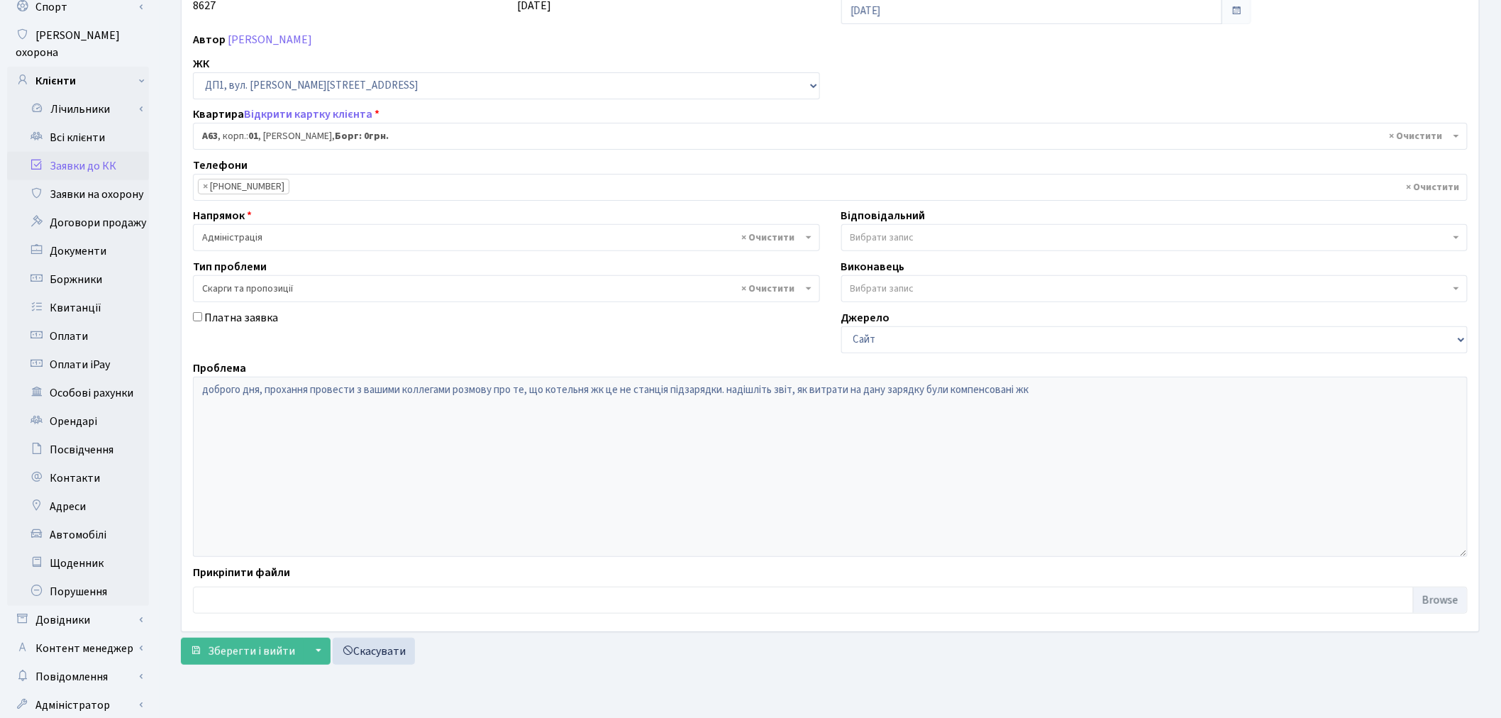
scroll to position [165, 0]
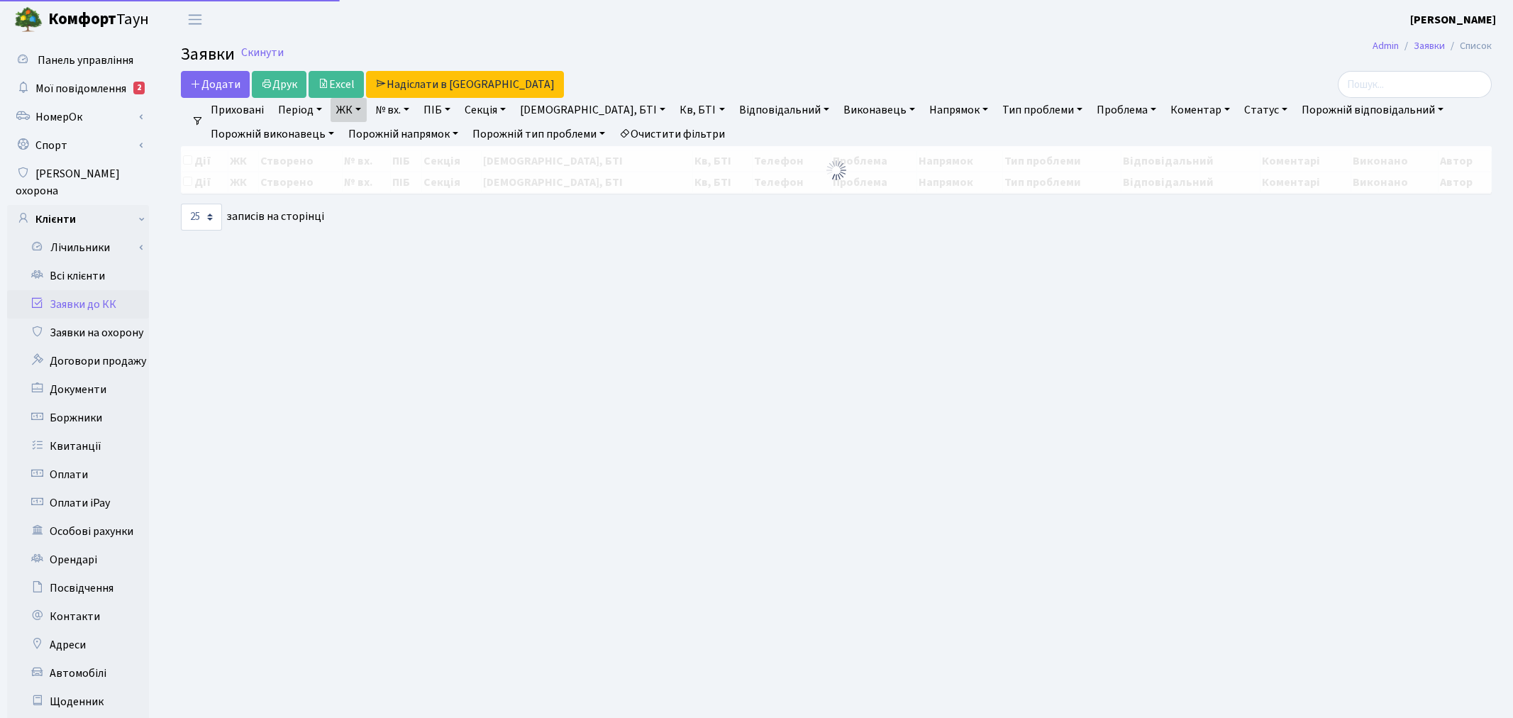
select select "25"
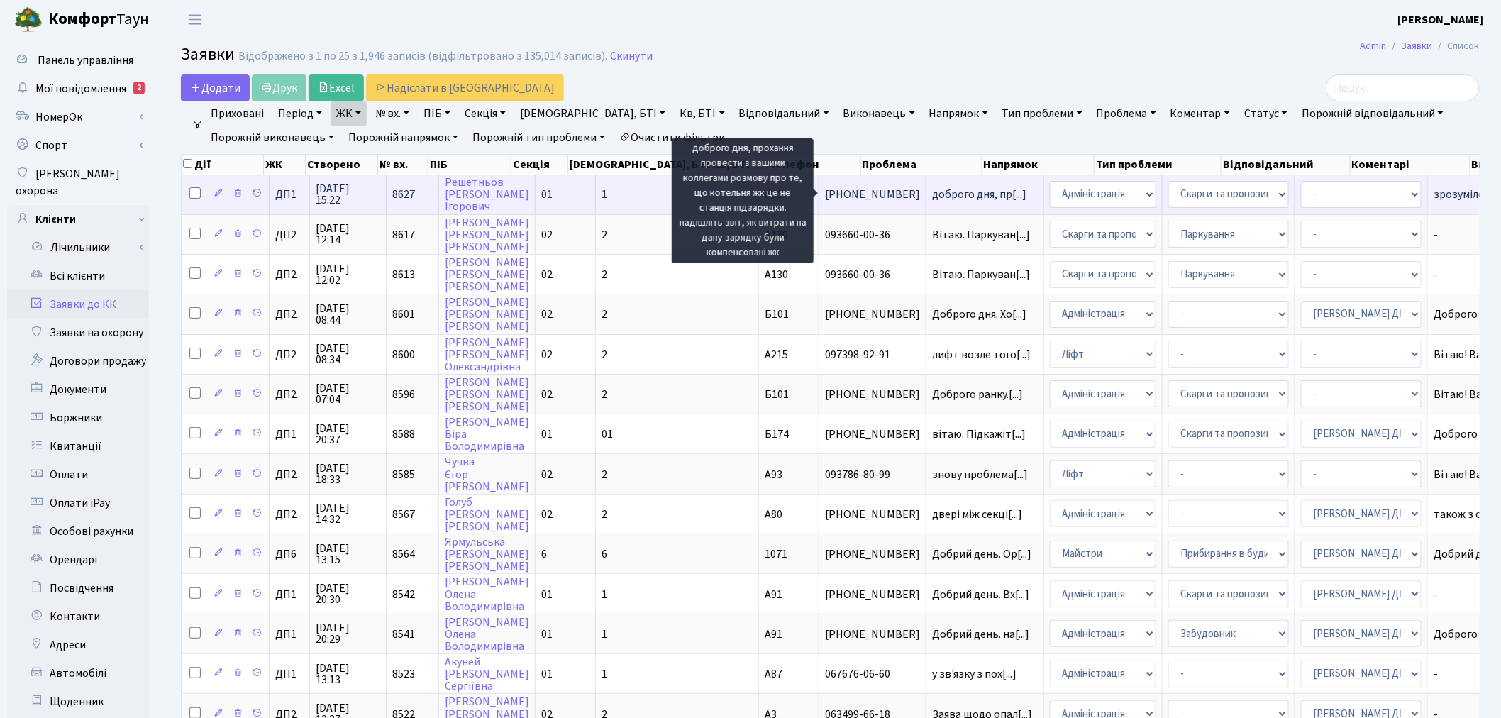
click at [932, 196] on span "доброго дня, пр[...]" at bounding box center [979, 195] width 94 height 16
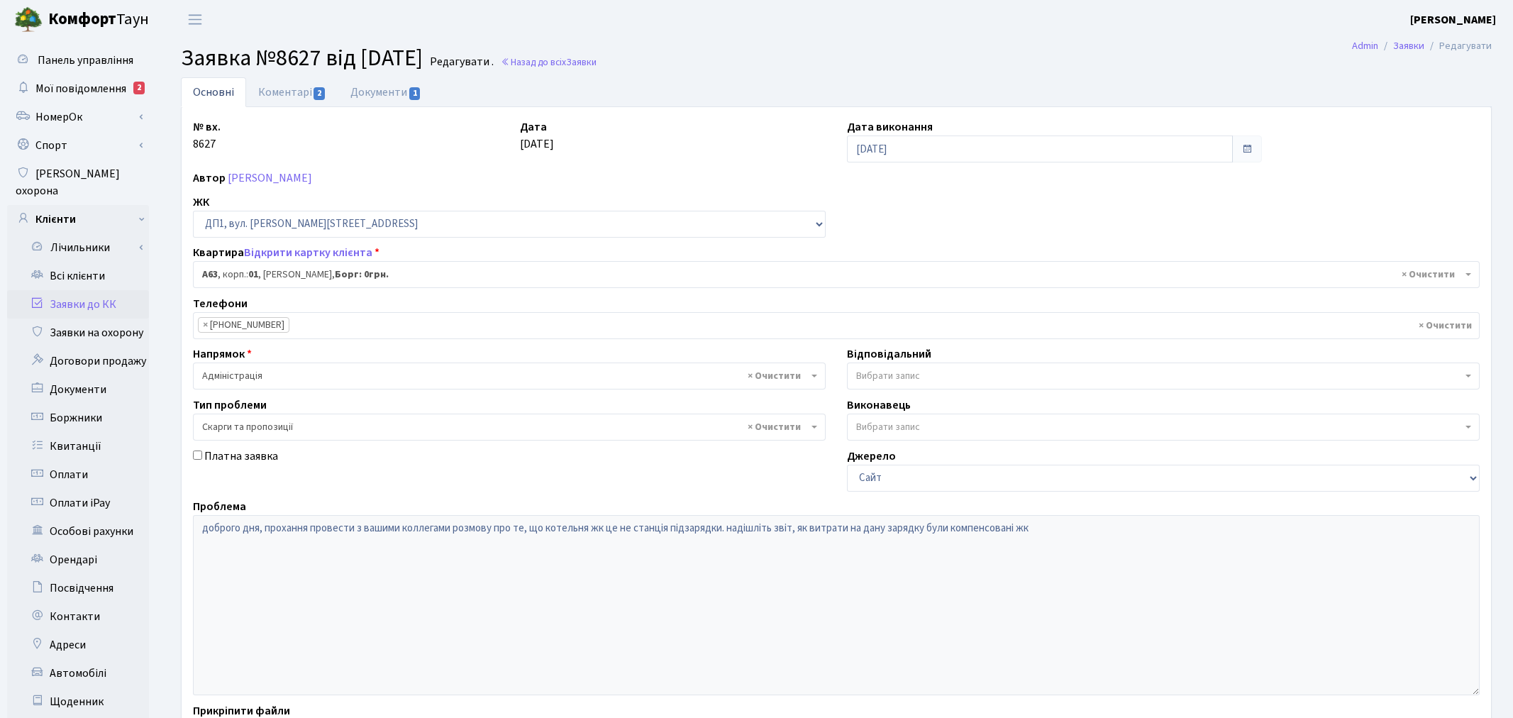
select select "29641"
select select "55"
click at [300, 89] on link "Коментарі 2" at bounding box center [292, 91] width 92 height 29
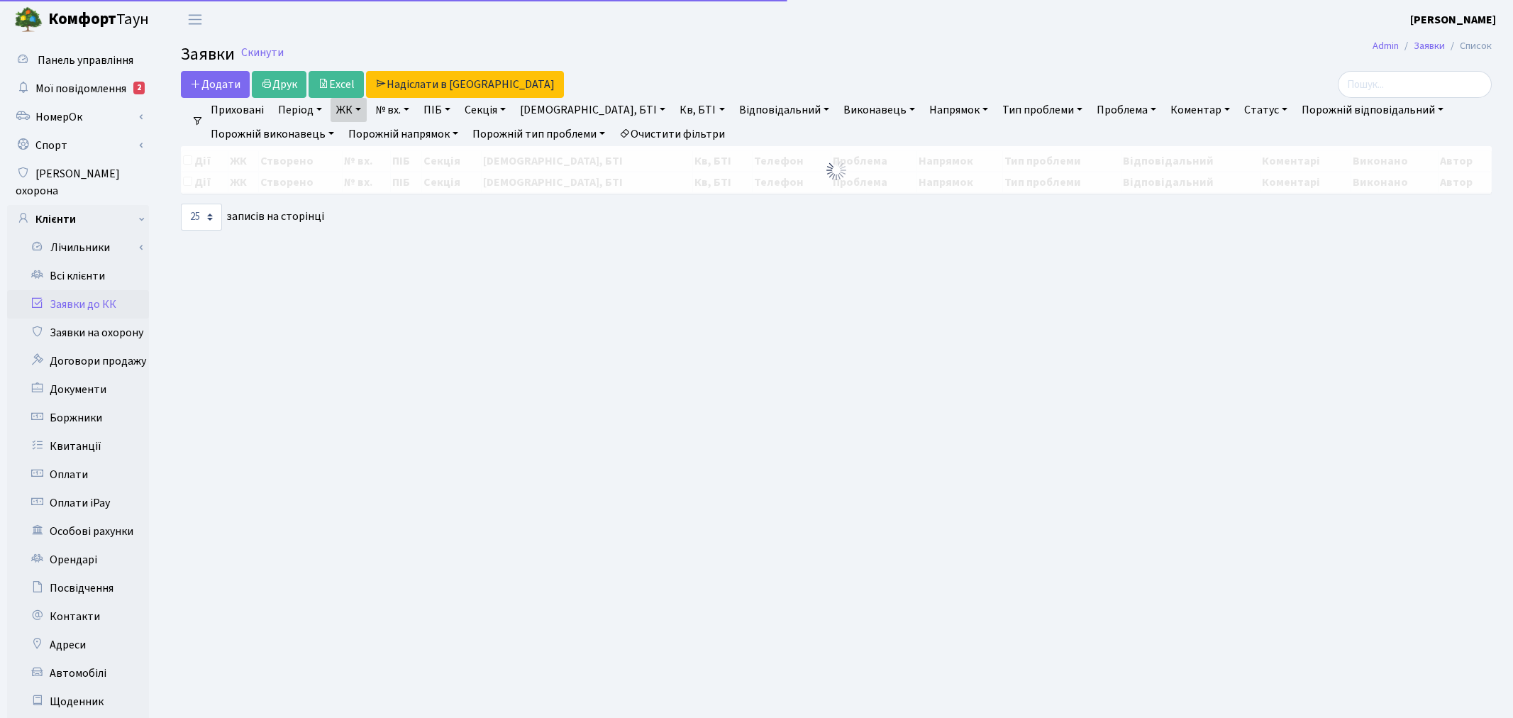
select select "25"
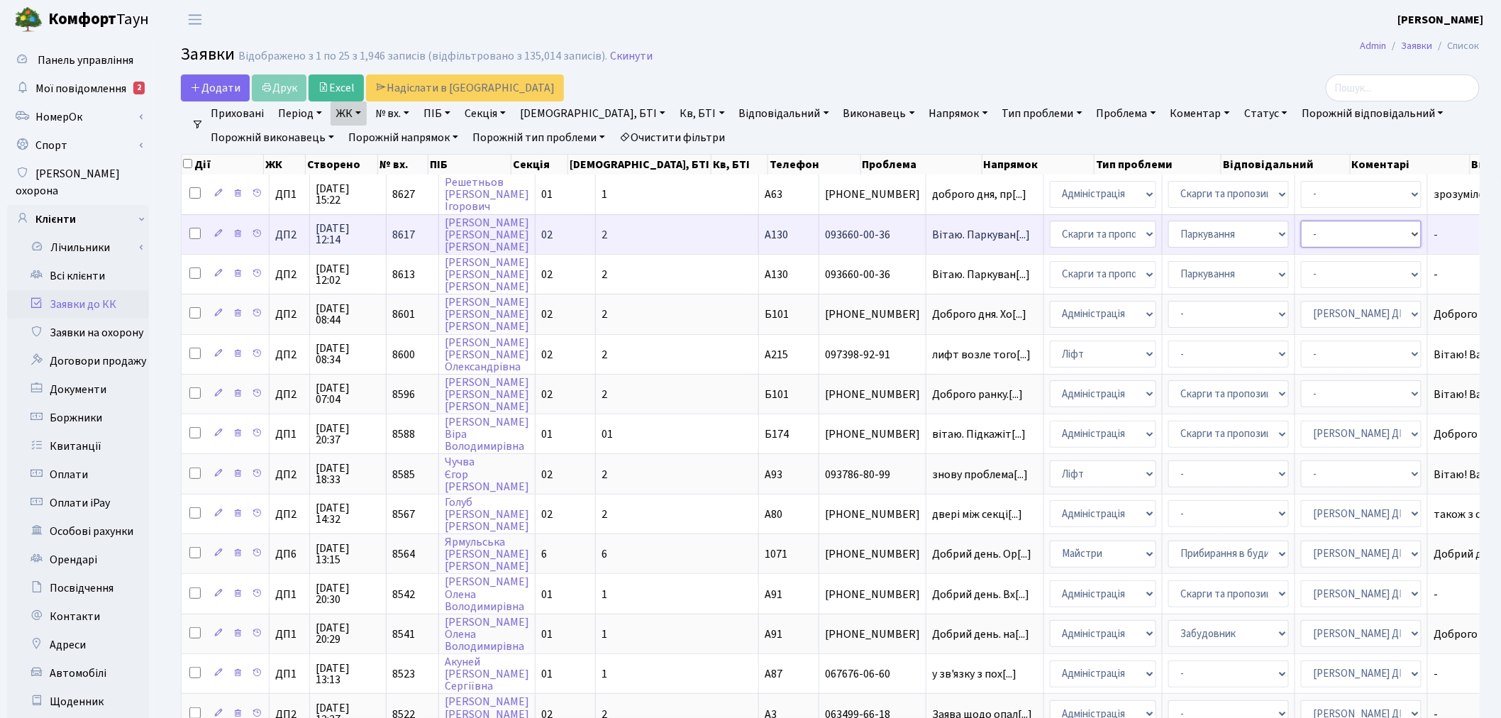
click at [1301, 232] on select "- Адміністратор ЖК ДП Адміністратор ЖК КТ Адміністратор ЖК СП Вижул В. В. Горді…" at bounding box center [1361, 234] width 121 height 27
click at [1301, 234] on select "- Адміністратор ЖК ДП Адміністратор ЖК КТ Адміністратор ЖК СП [PERSON_NAME] [PE…" at bounding box center [1361, 234] width 121 height 27
select select "94"
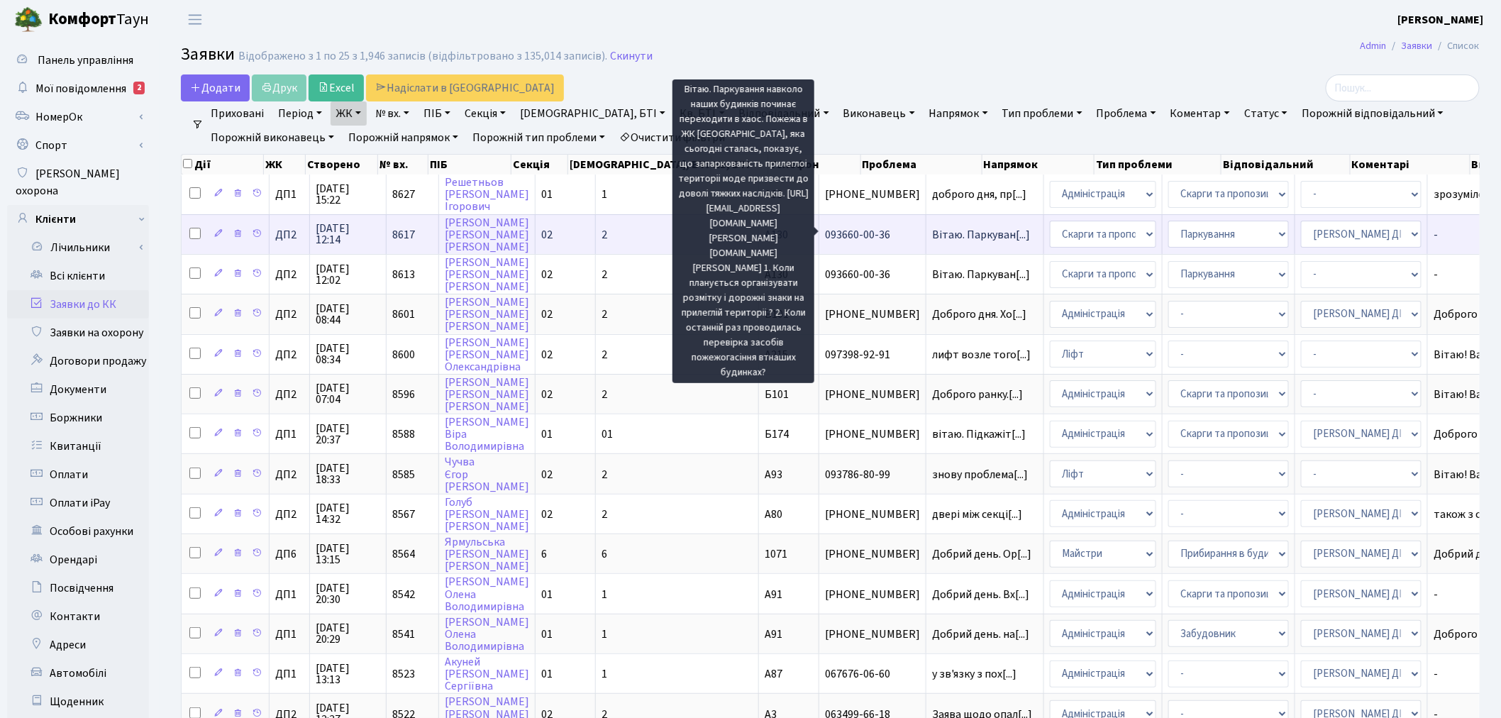
click at [932, 231] on span "Вітаю. Паркуван[...]" at bounding box center [981, 235] width 98 height 16
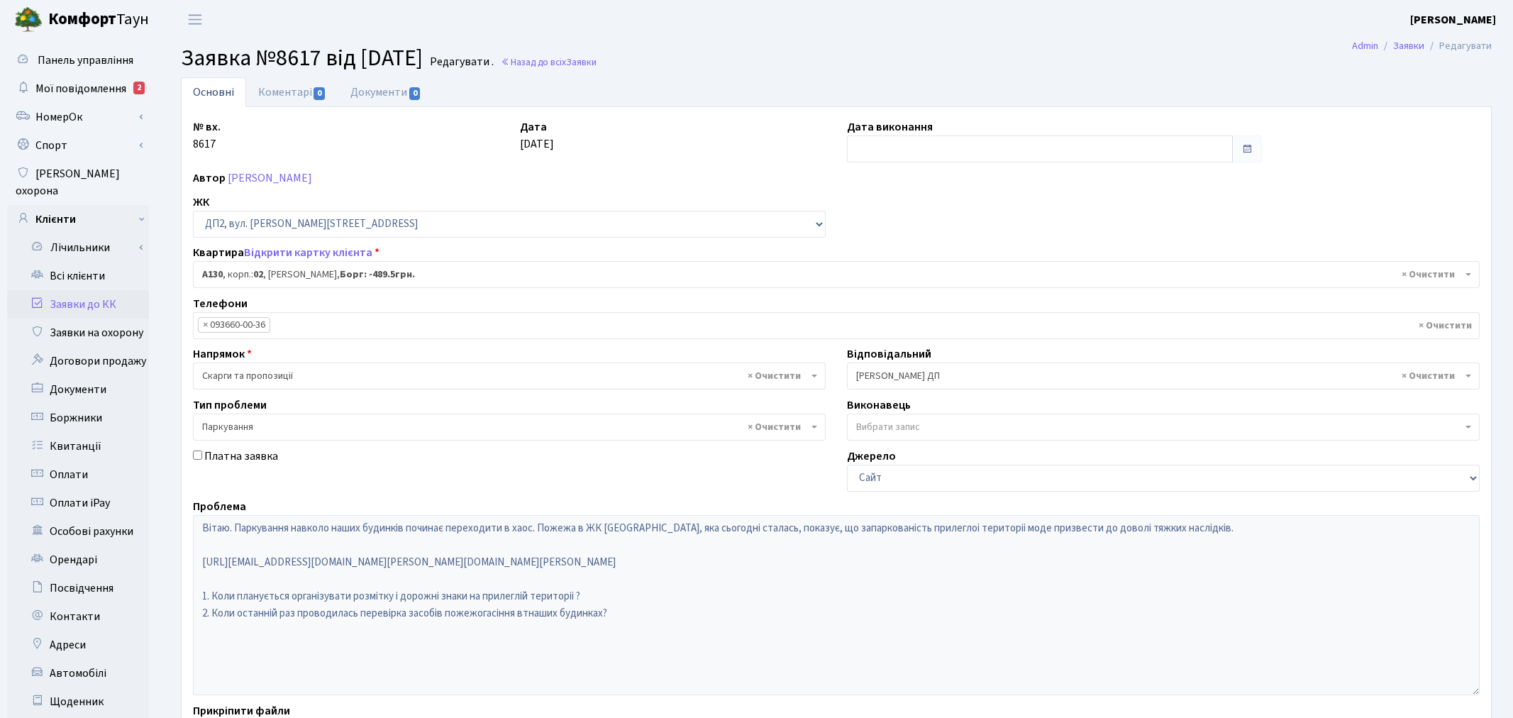
select select "30955"
select select "66"
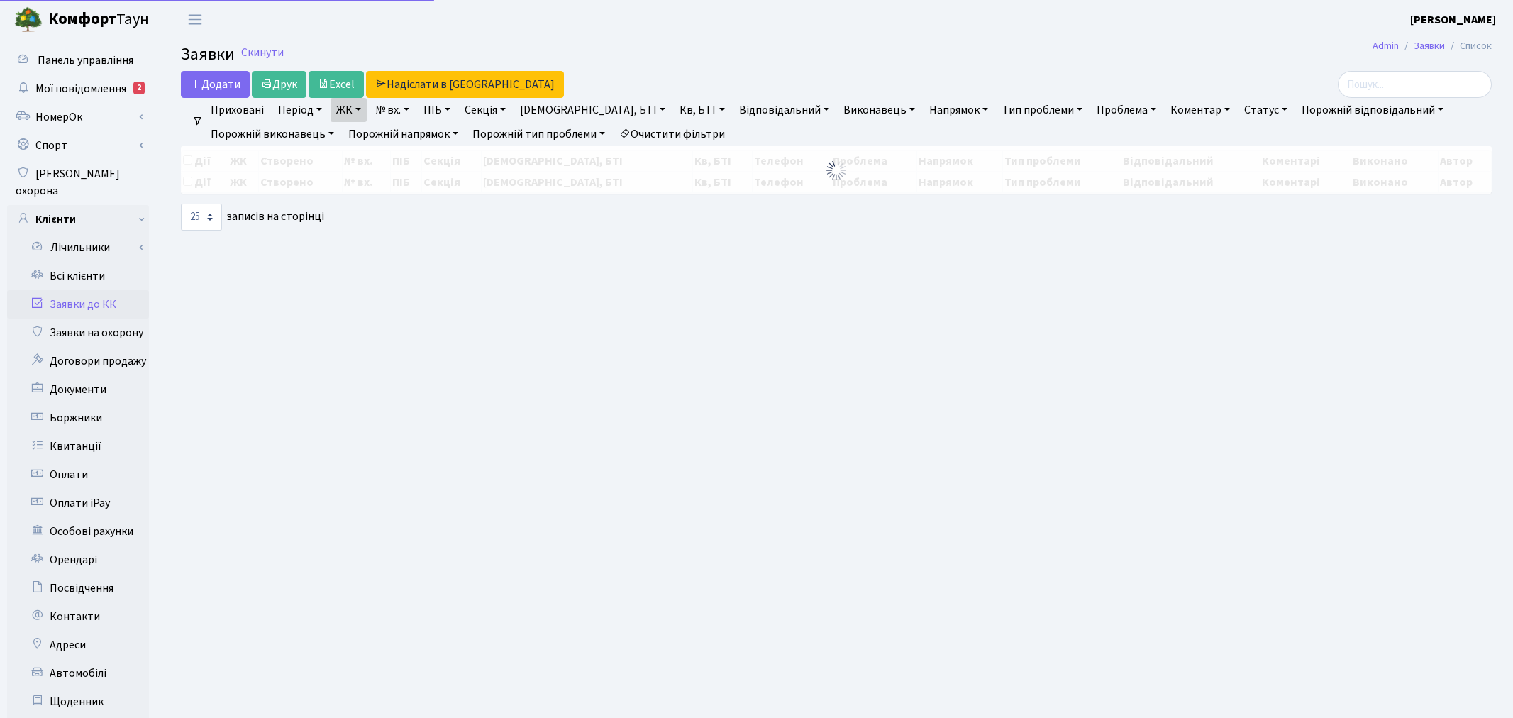
select select "25"
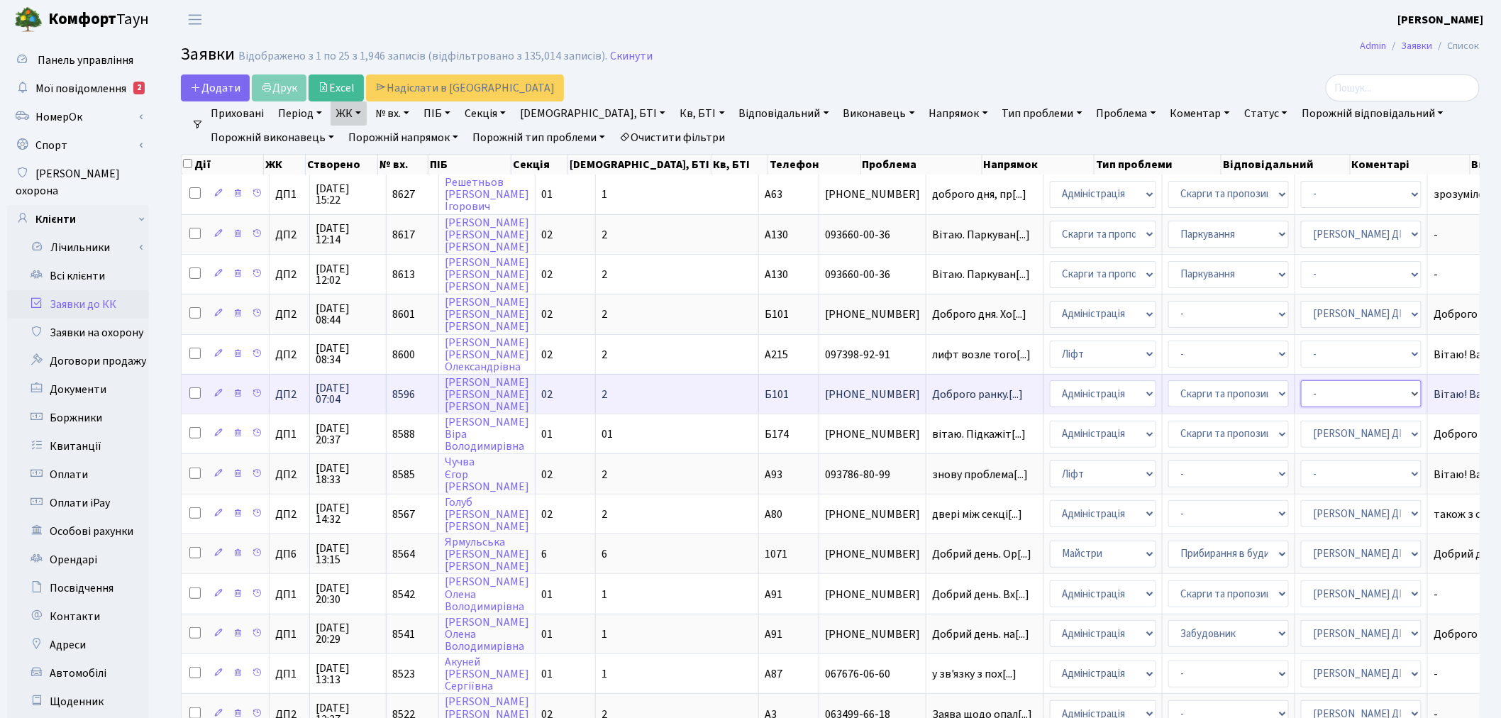
click at [1301, 389] on select "- Адміністратор ЖК ДП Адміністратор ЖК КТ Адміністратор ЖК СП Вижул В. В. Горді…" at bounding box center [1361, 393] width 121 height 27
select select "94"
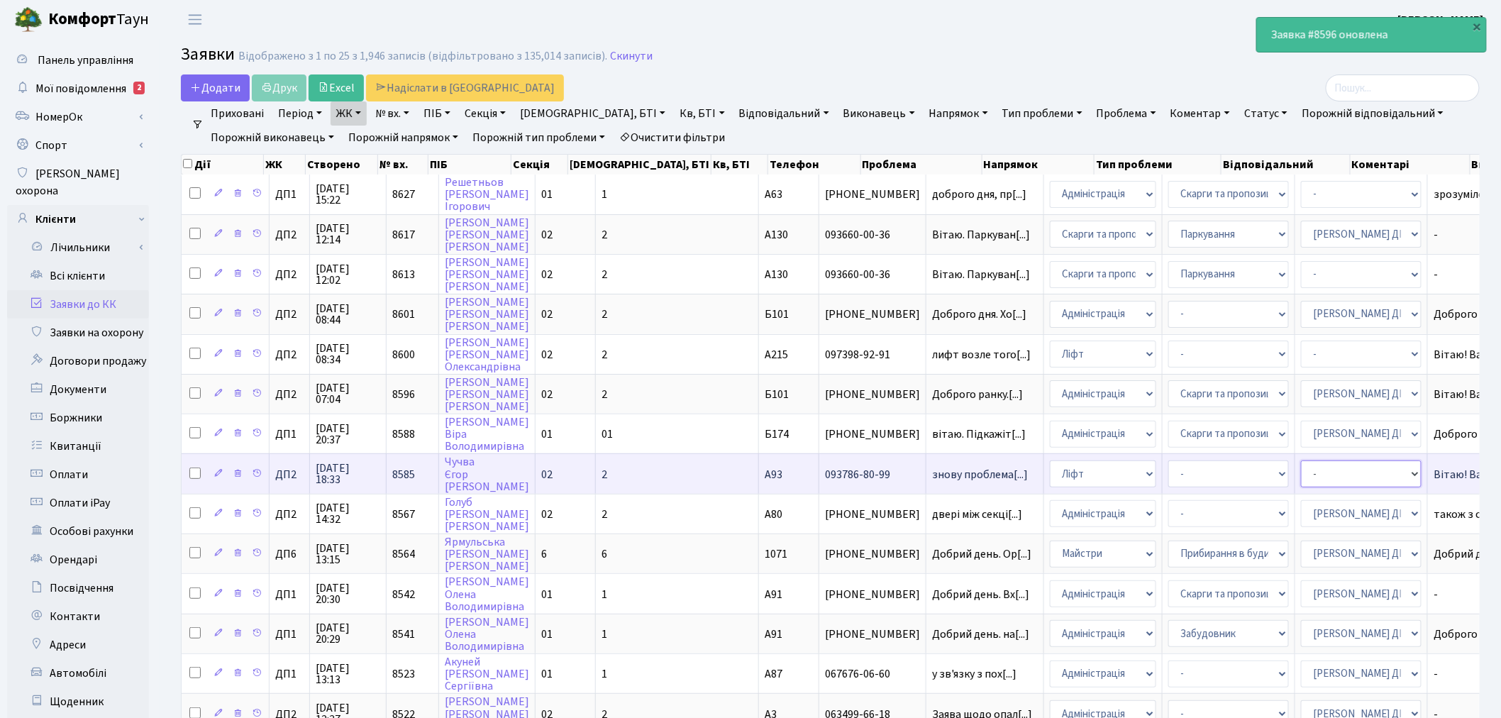
click at [1301, 462] on select "- Адміністратор ЖК ДП Адміністратор ЖК КТ Адміністратор ЖК СП Вижул В. В. Горді…" at bounding box center [1361, 473] width 121 height 27
select select "94"
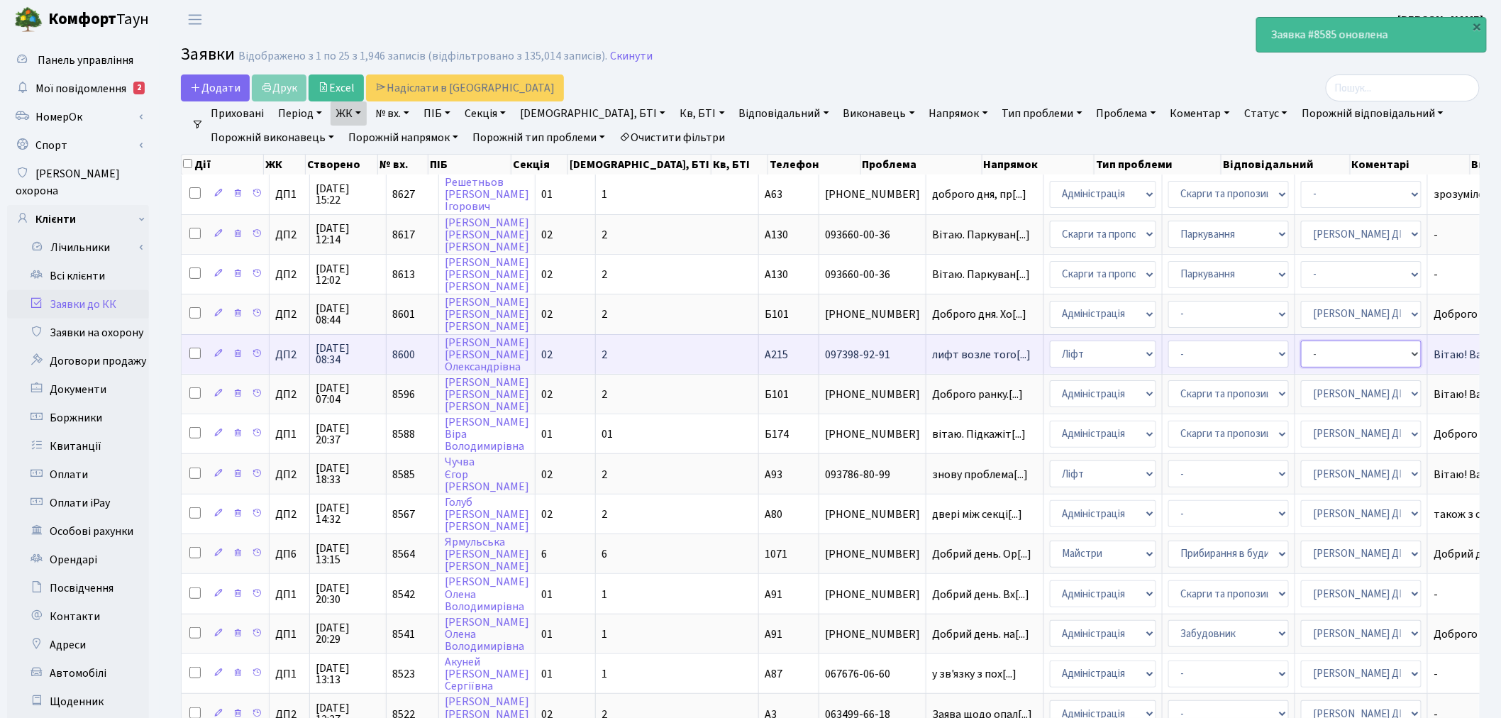
click at [1301, 348] on select "- Адміністратор ЖК ДП Адміністратор ЖК КТ Адміністратор ЖК СП Вижул В. В. Горді…" at bounding box center [1361, 353] width 121 height 27
select select "94"
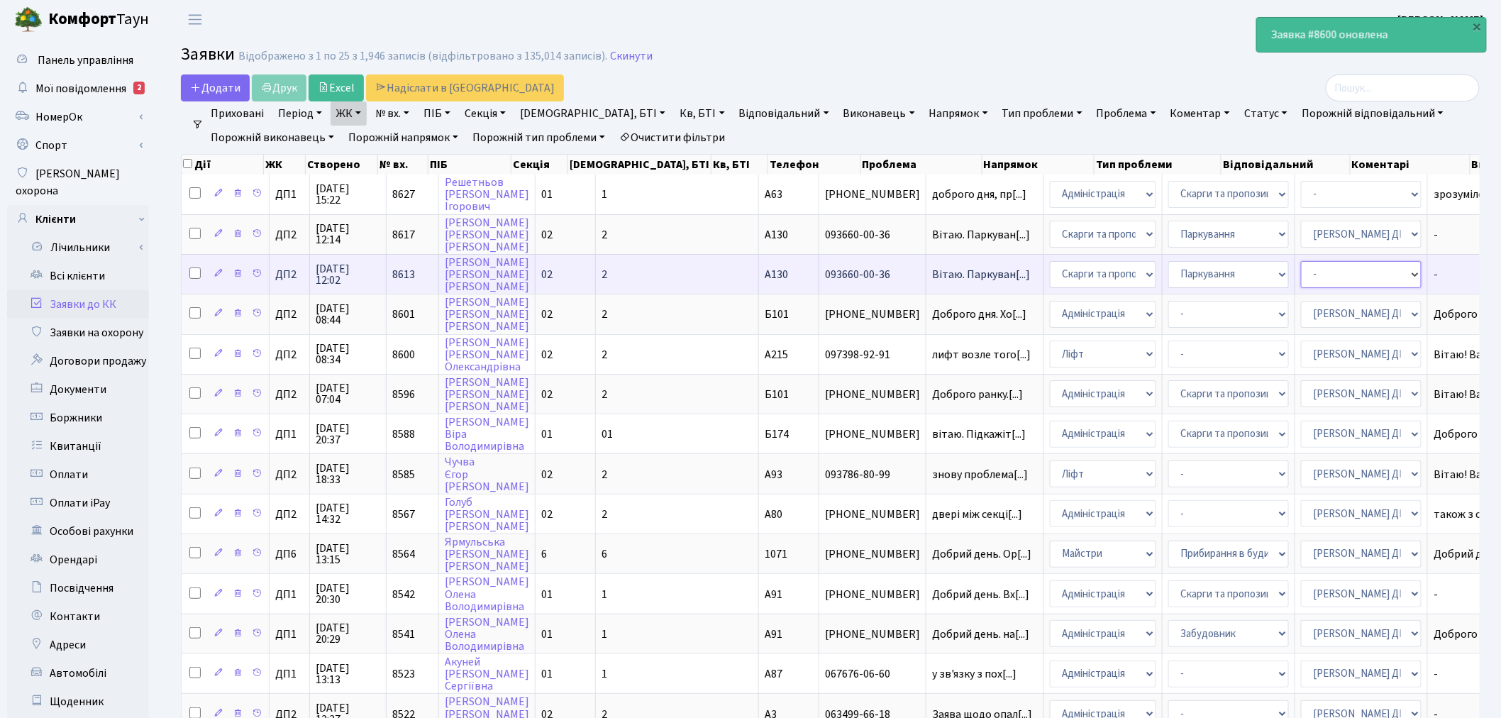
click at [1301, 279] on select "- Адміністратор ЖК ДП Адміністратор ЖК КТ Адміністратор ЖК СП Вижул В. В. Горді…" at bounding box center [1361, 274] width 121 height 27
select select "94"
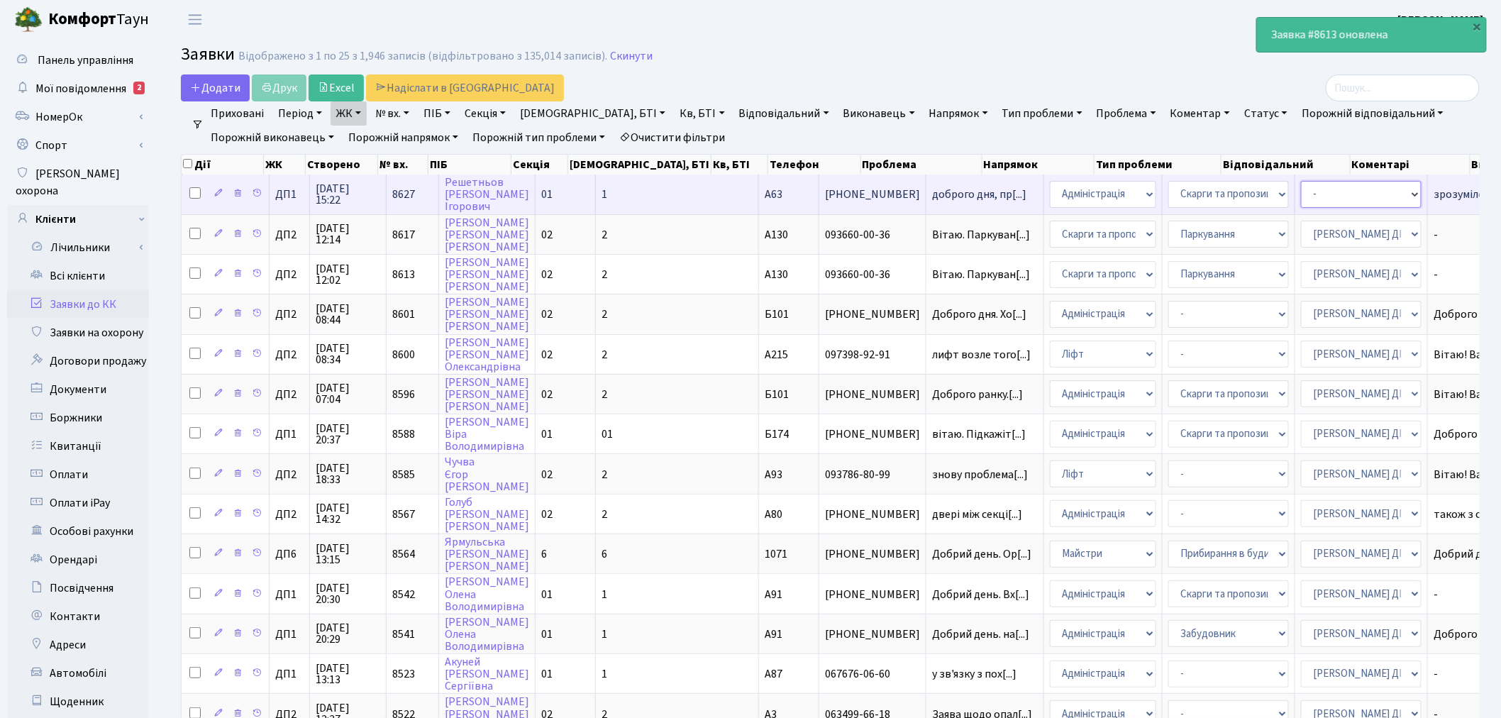
click at [1301, 195] on select "- Адміністратор ЖК ДП Адміністратор ЖК КТ Адміністратор ЖК СП Вижул В. В. Горді…" at bounding box center [1361, 194] width 121 height 27
select select "94"
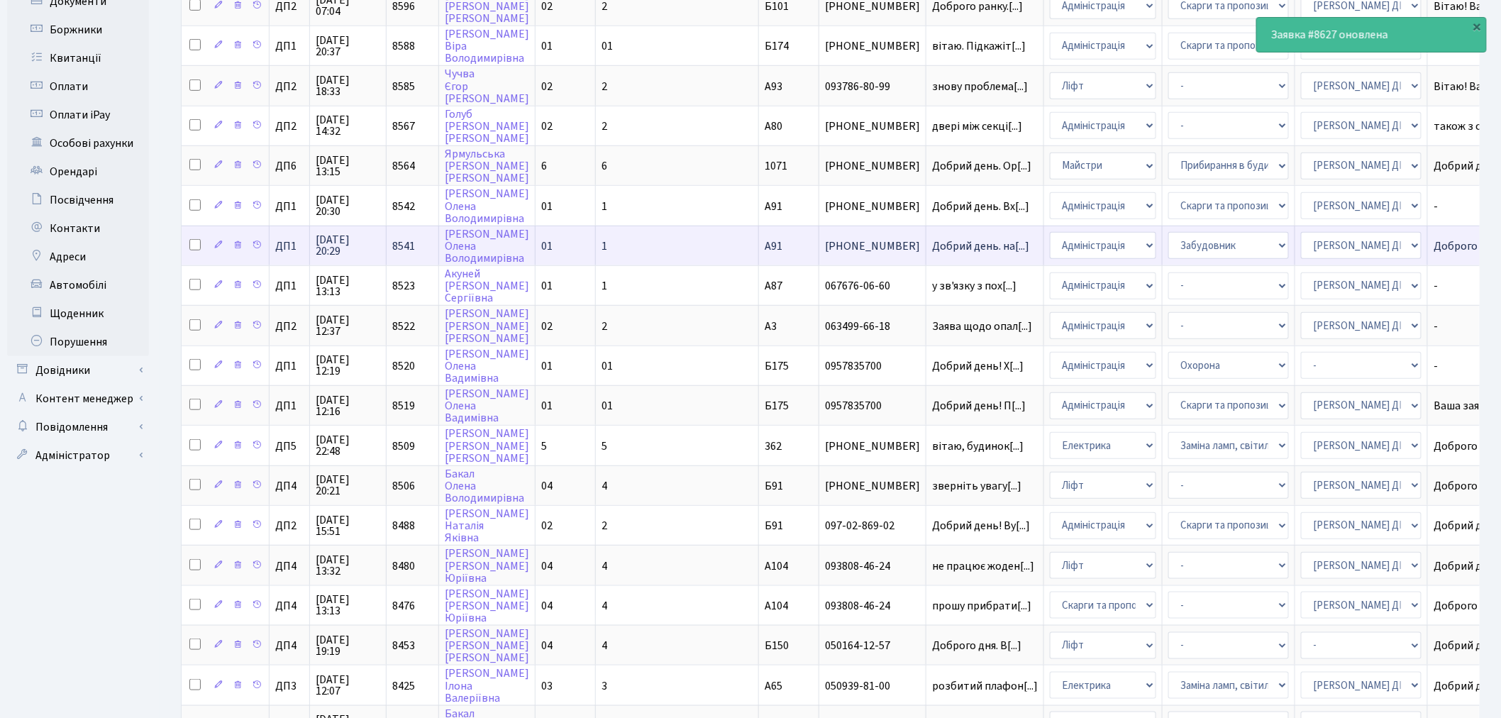
scroll to position [394, 0]
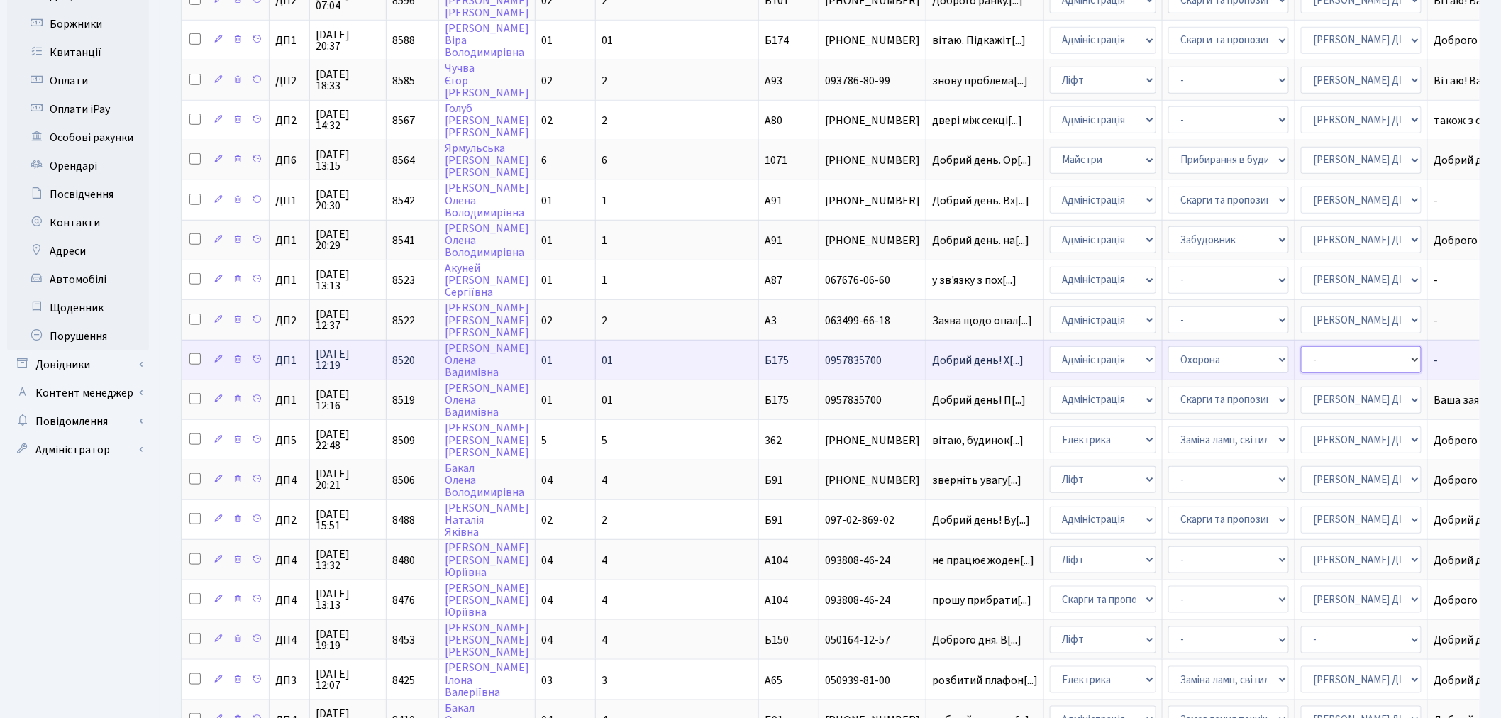
click at [1301, 346] on select "- Адміністратор ЖК ДП Адміністратор ЖК КТ Адміністратор ЖК СП Вижул В. В. Горді…" at bounding box center [1361, 359] width 121 height 27
select select "94"
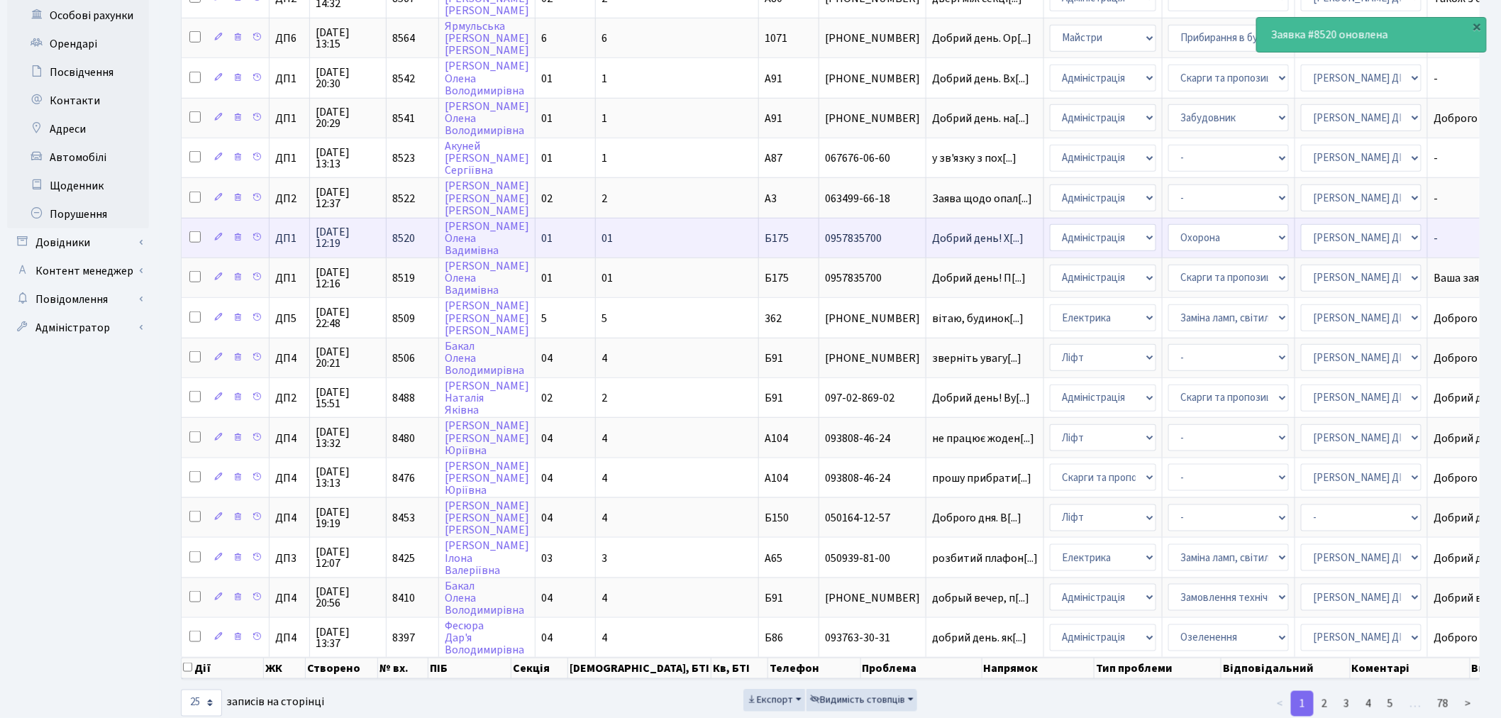
scroll to position [524, 0]
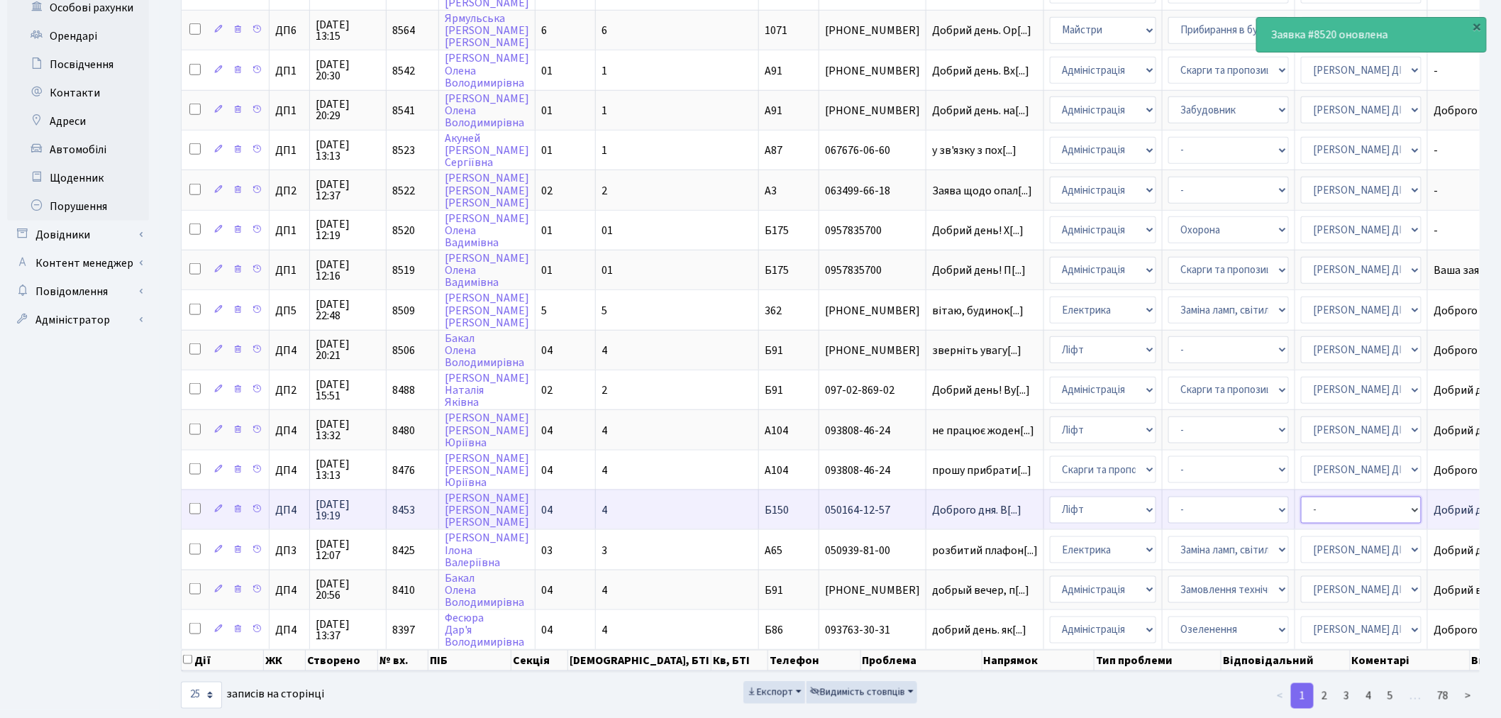
click at [1301, 497] on select "- Адміністратор ЖК ДП Адміністратор ЖК КТ Адміністратор ЖК СП Вижул В. В. Горді…" at bounding box center [1361, 510] width 121 height 27
select select "94"
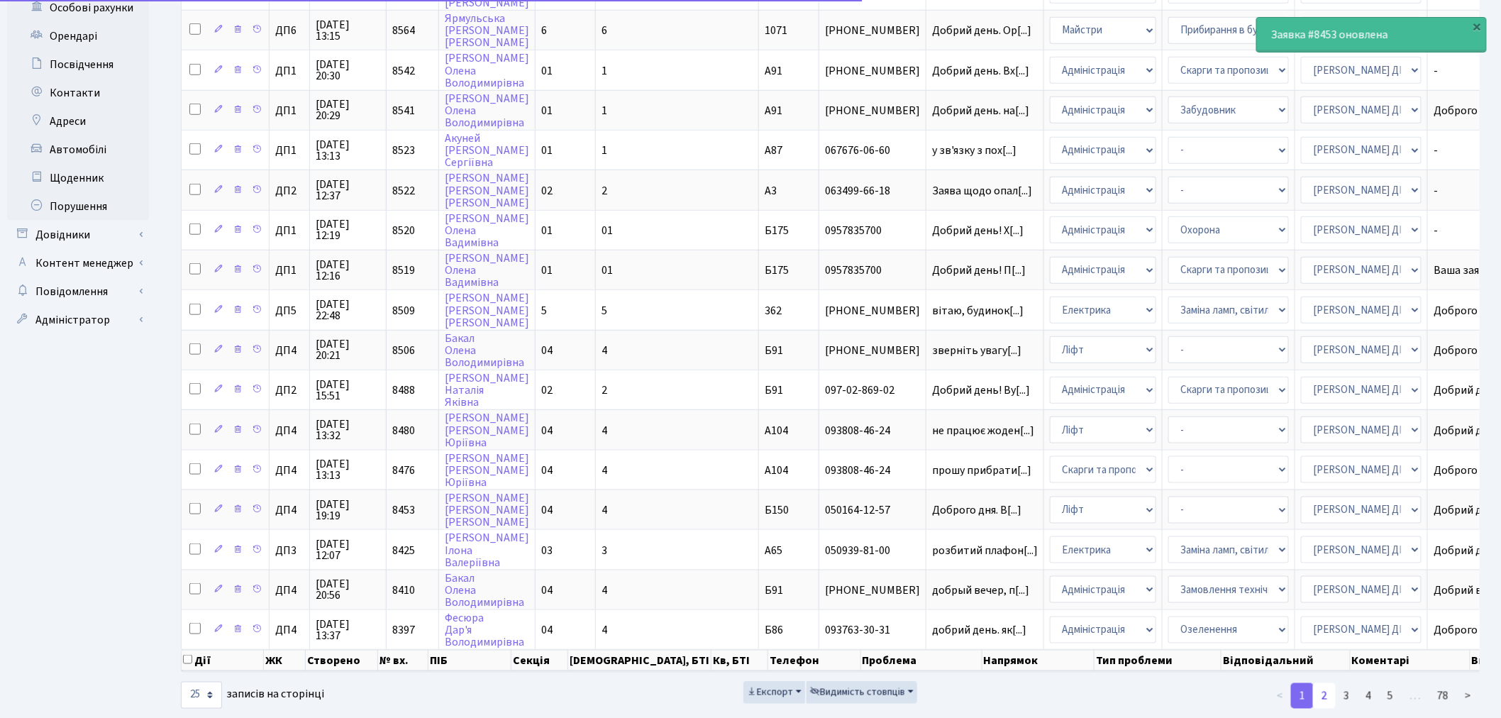
click at [1324, 683] on link "2" at bounding box center [1324, 696] width 23 height 26
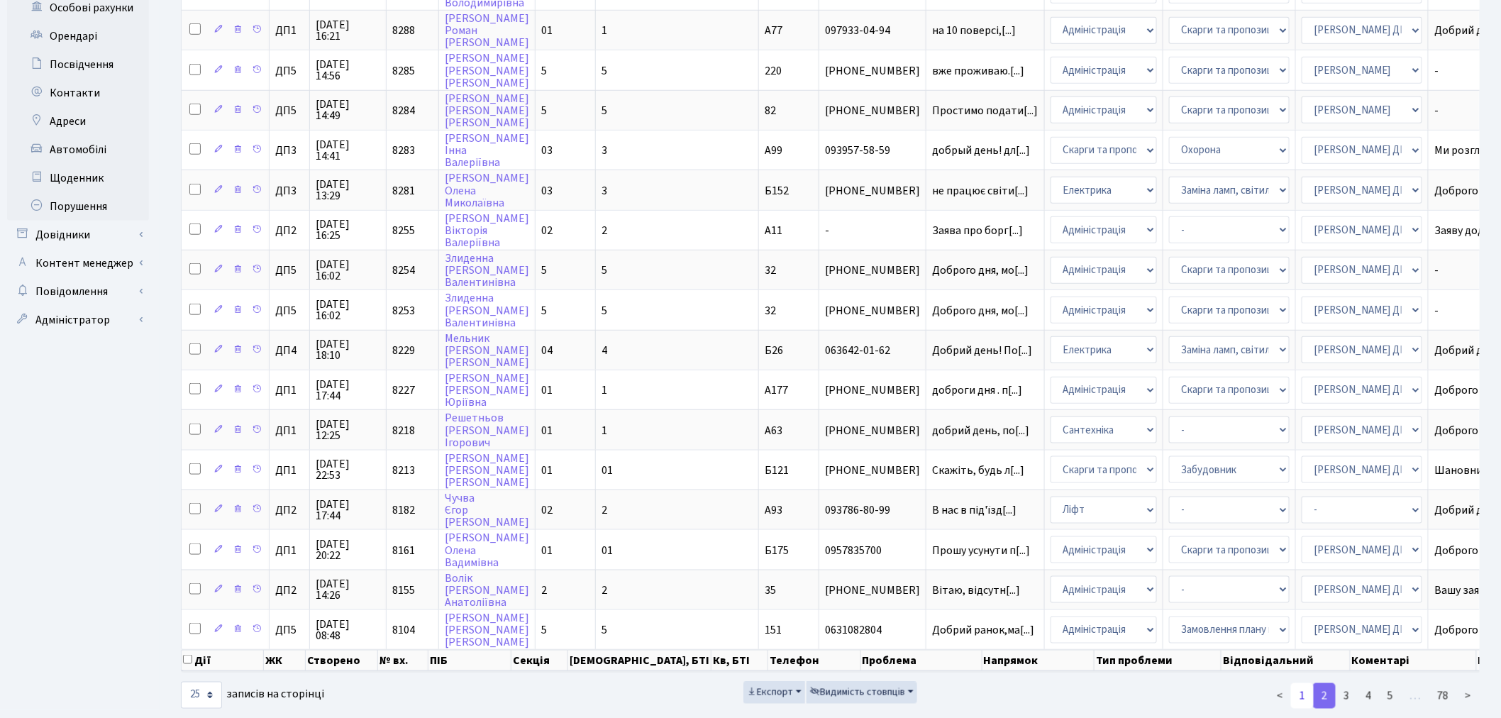
click at [1298, 683] on link "1" at bounding box center [1302, 696] width 23 height 26
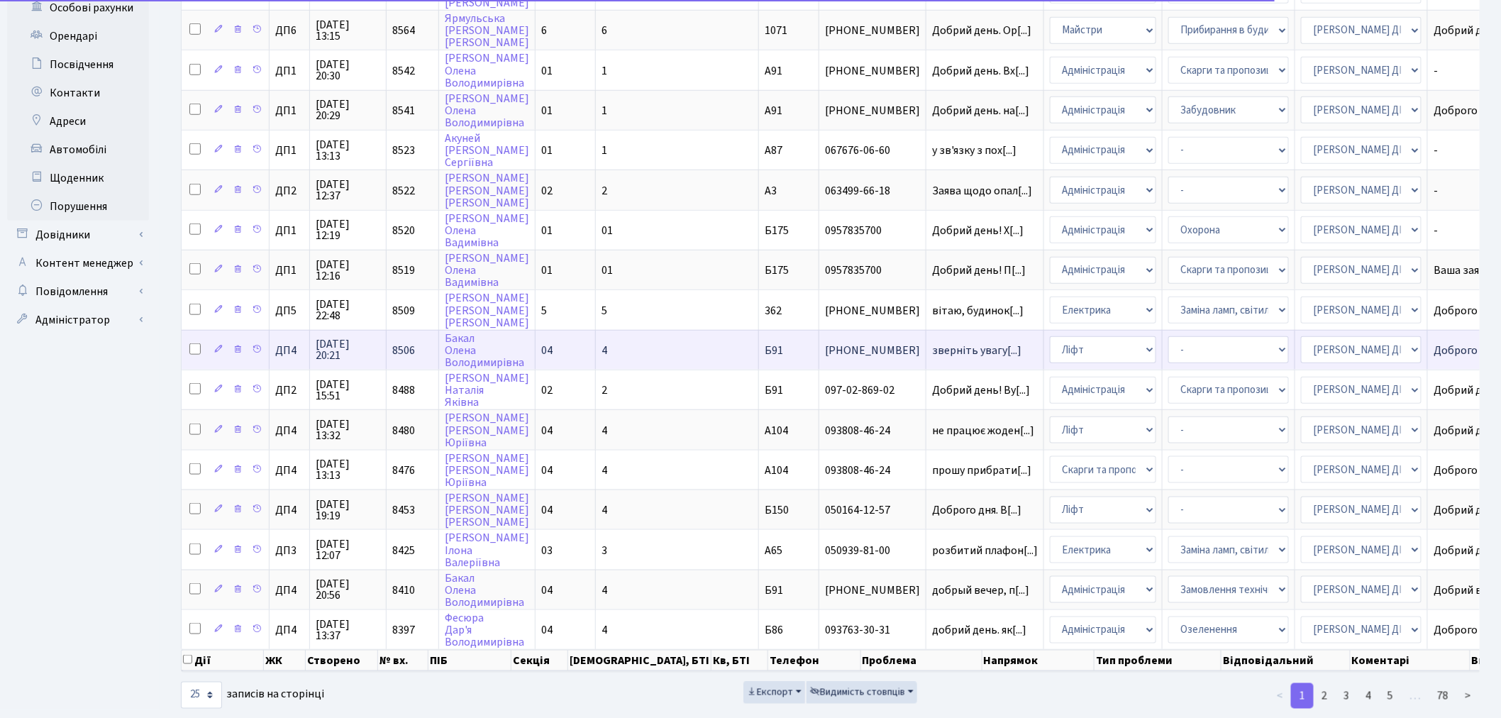
scroll to position [0, 0]
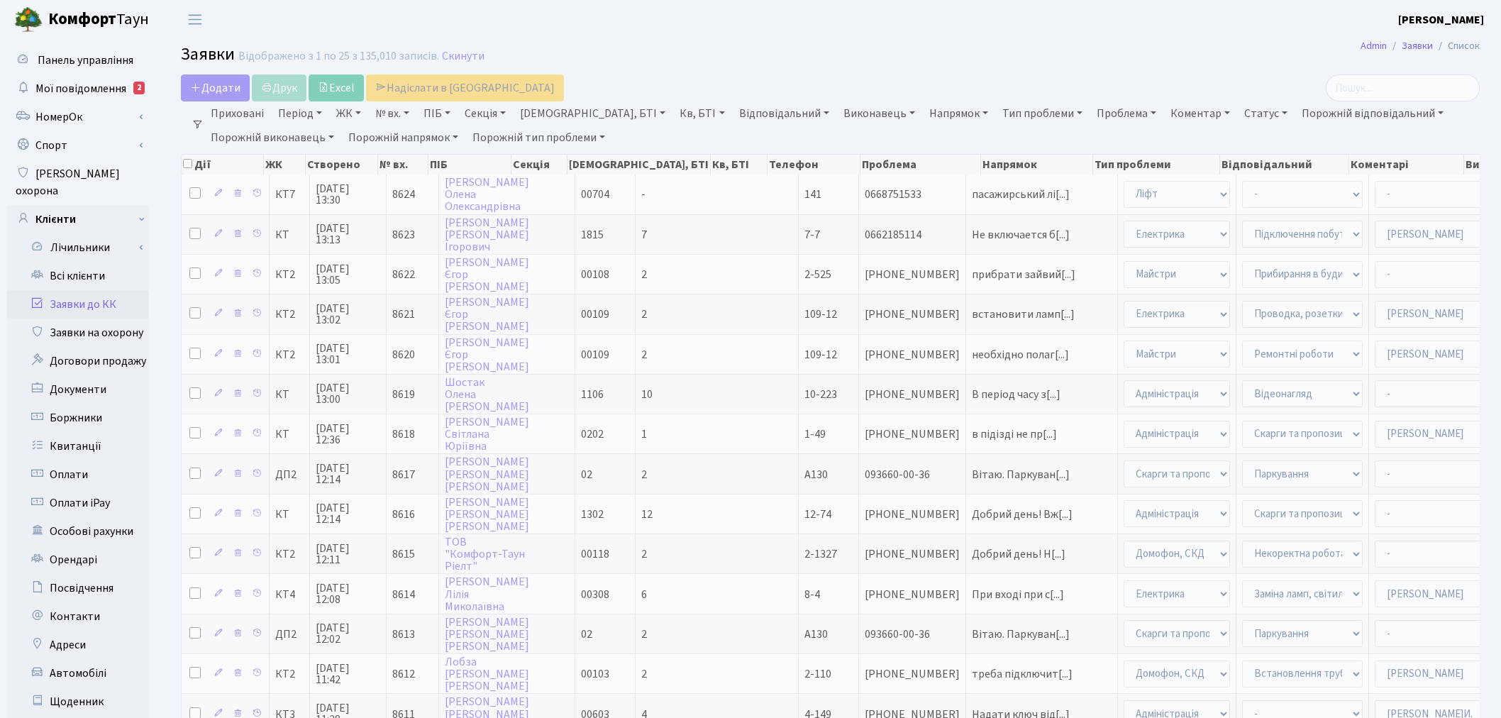
select select "25"
